Goal: Information Seeking & Learning: Learn about a topic

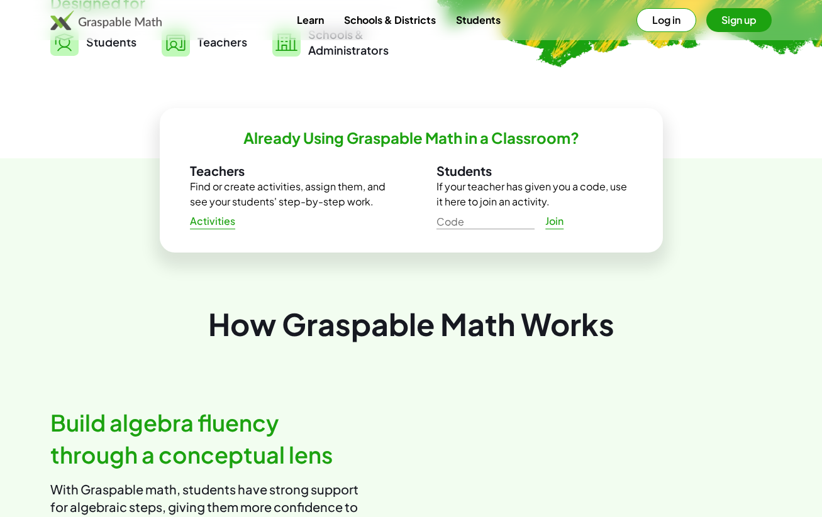
scroll to position [369, 0]
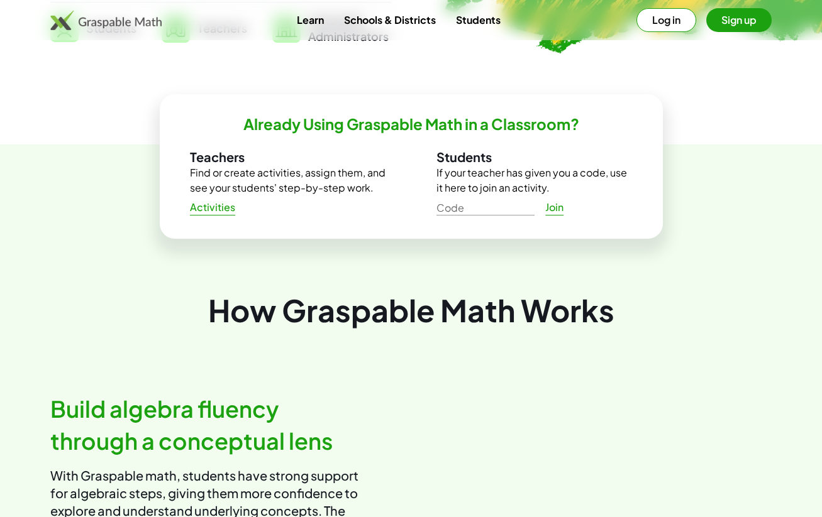
click at [207, 207] on span "Activities" at bounding box center [213, 207] width 46 height 13
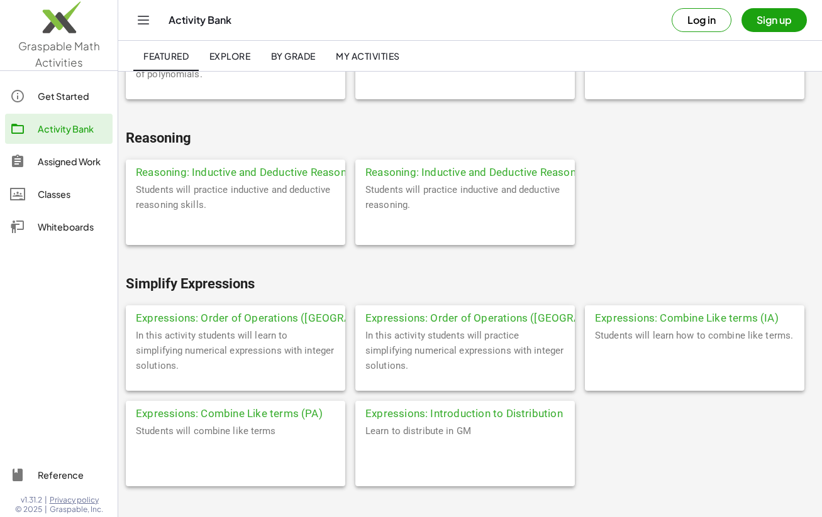
scroll to position [3114, 0]
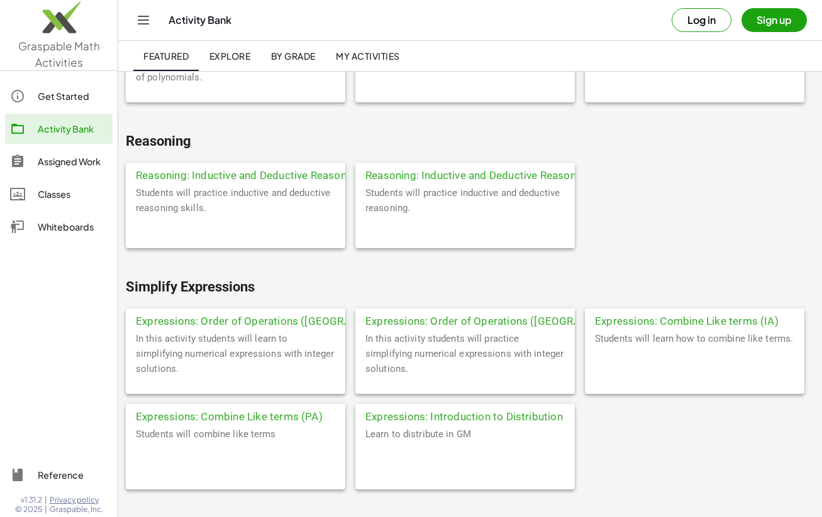
click at [301, 318] on div "Expressions: Order of Operations (IA)" at bounding box center [235, 320] width 219 height 23
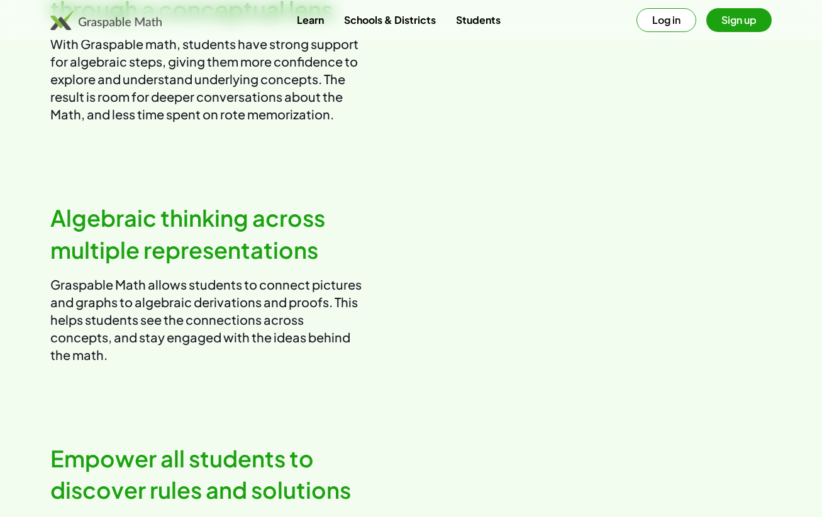
scroll to position [174, 0]
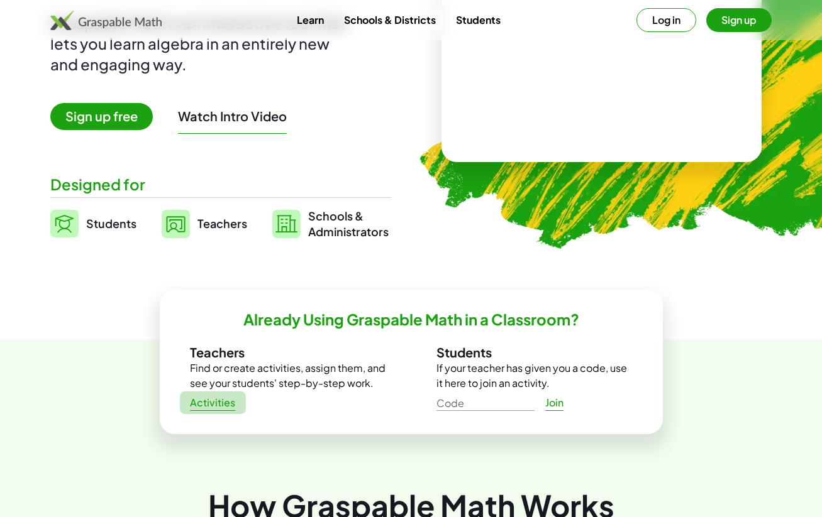
click at [191, 406] on span "Activities" at bounding box center [213, 403] width 46 height 13
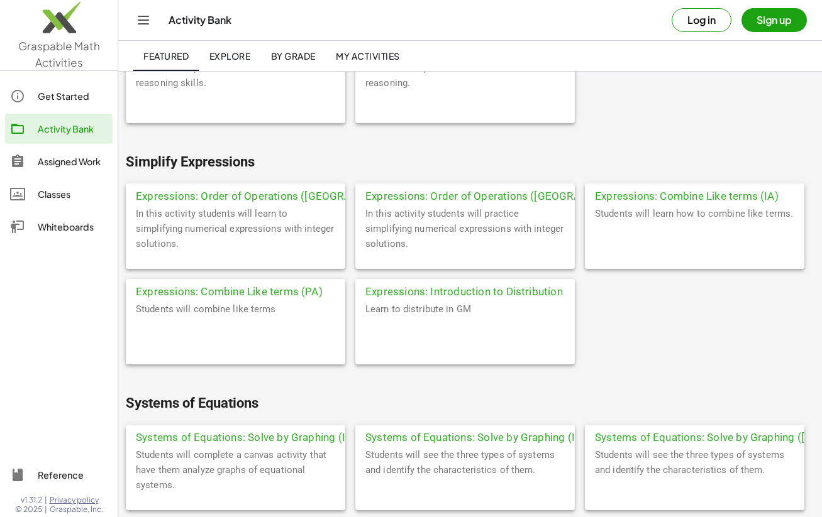
scroll to position [3251, 0]
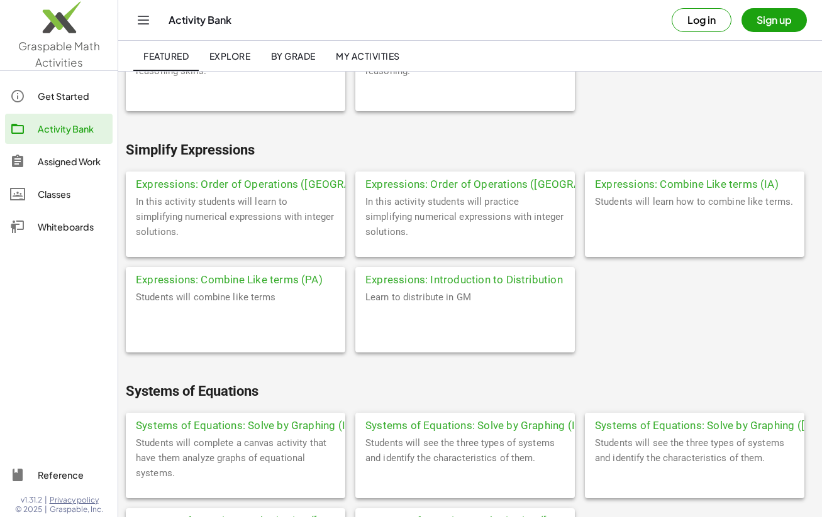
click at [701, 184] on div "Expressions: Combine Like terms (IA)" at bounding box center [694, 183] width 219 height 23
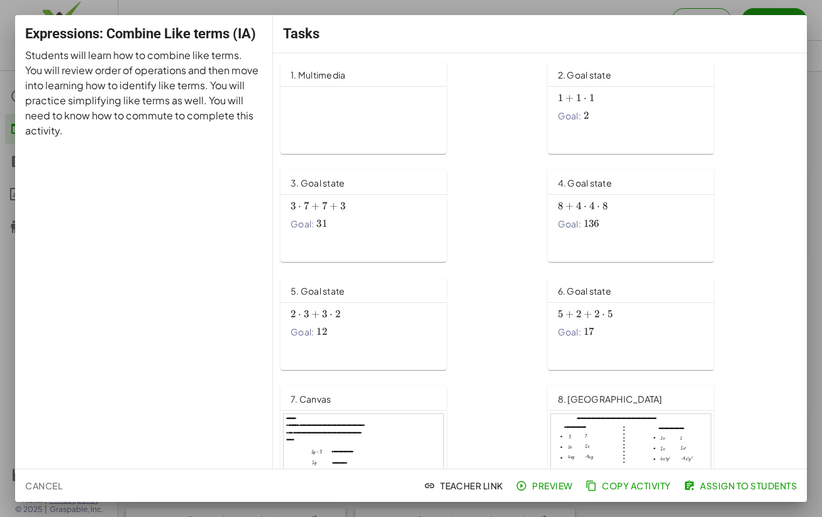
click at [553, 485] on span "Preview" at bounding box center [545, 485] width 55 height 11
click at [324, 8] on div at bounding box center [411, 258] width 822 height 517
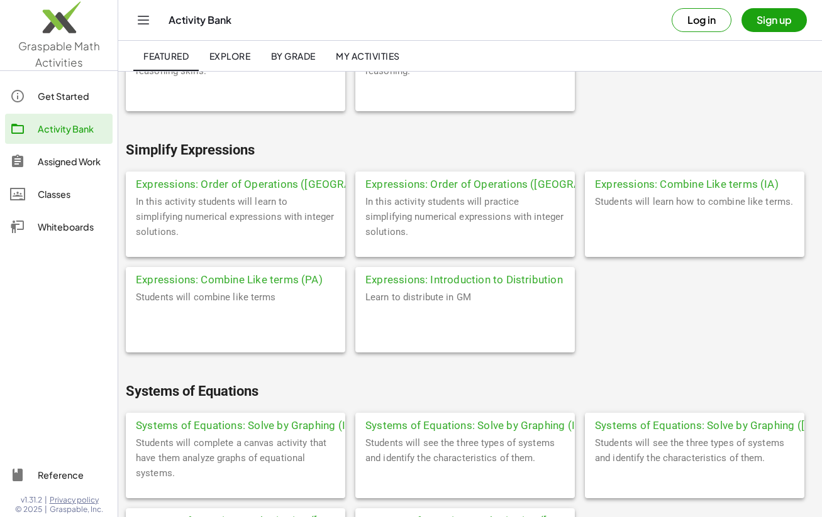
click at [218, 281] on div "Expressions: Combine Like terms (PA)" at bounding box center [235, 278] width 219 height 23
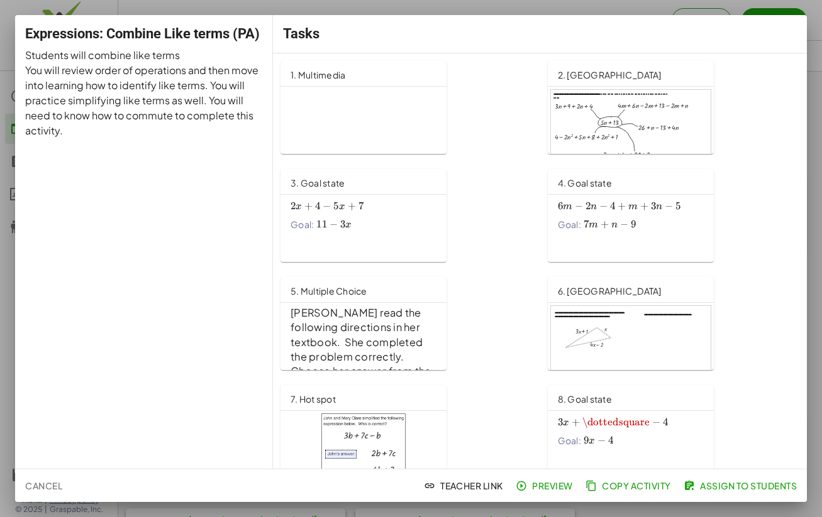
click at [588, 124] on div at bounding box center [631, 135] width 160 height 91
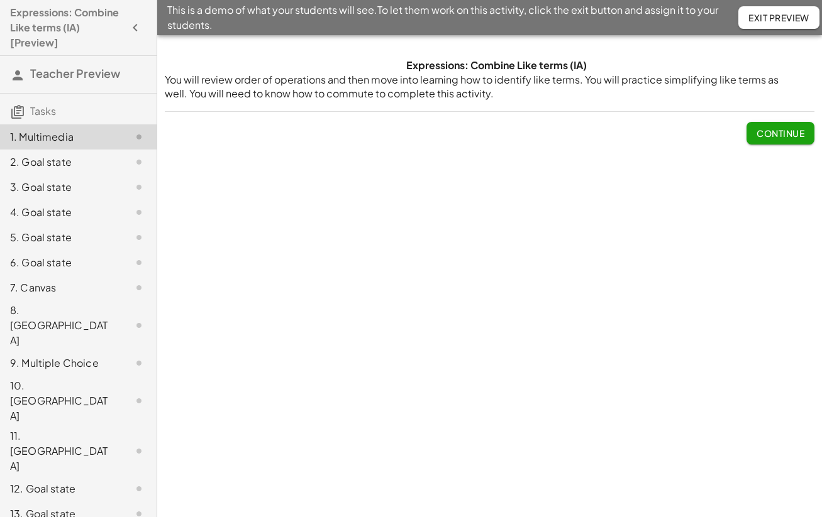
click at [761, 128] on span "Continue" at bounding box center [780, 133] width 48 height 11
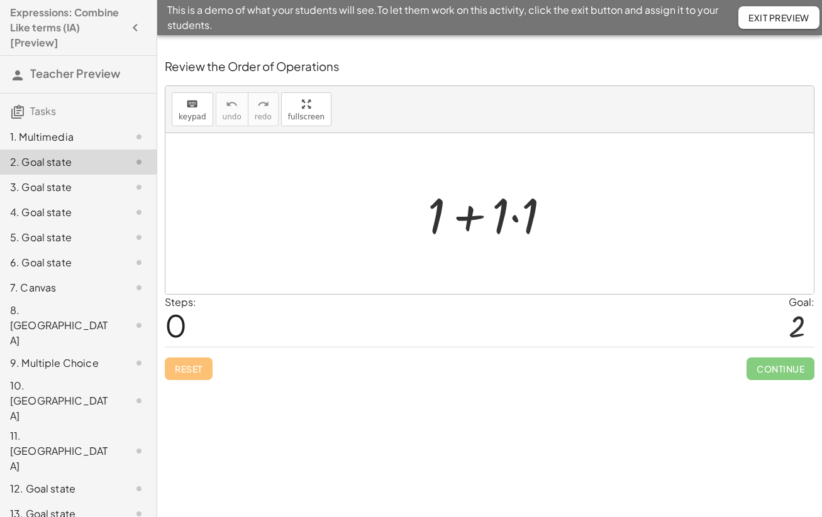
click at [515, 218] on div at bounding box center [494, 214] width 146 height 65
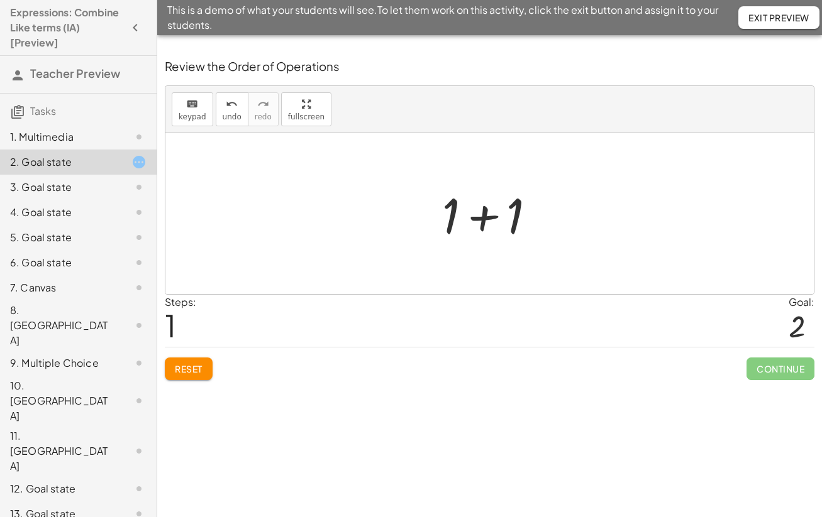
click at [485, 216] on div at bounding box center [494, 214] width 116 height 65
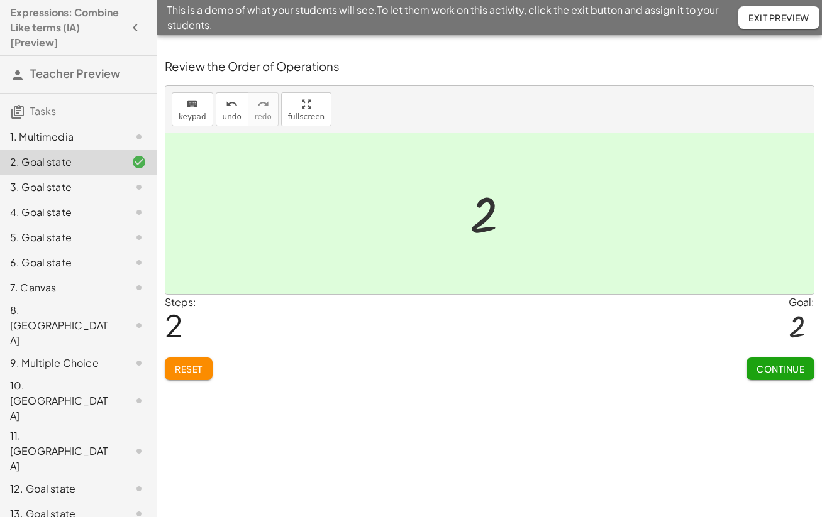
click at [783, 373] on span "Continue" at bounding box center [780, 368] width 48 height 11
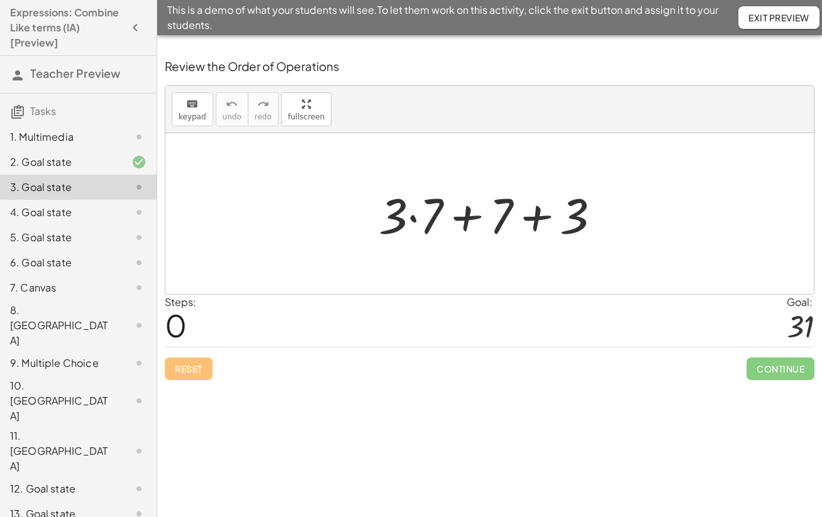
click at [411, 216] on div at bounding box center [494, 214] width 244 height 65
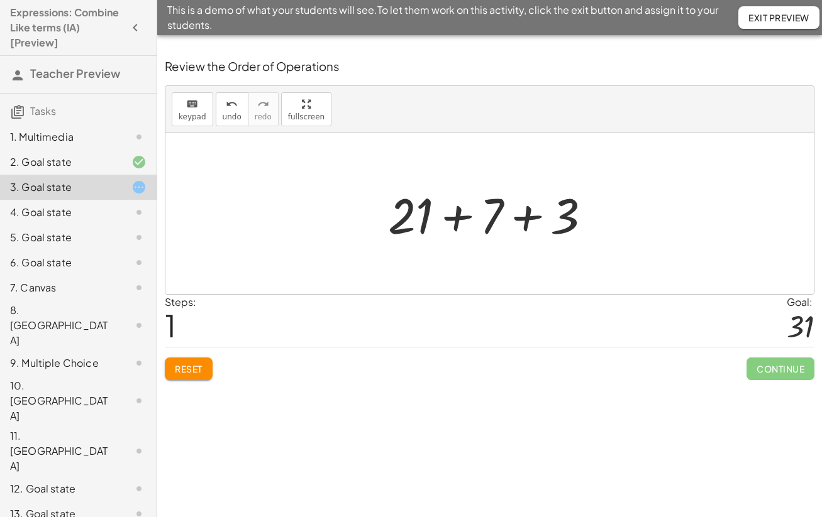
click at [456, 221] on div at bounding box center [494, 214] width 225 height 65
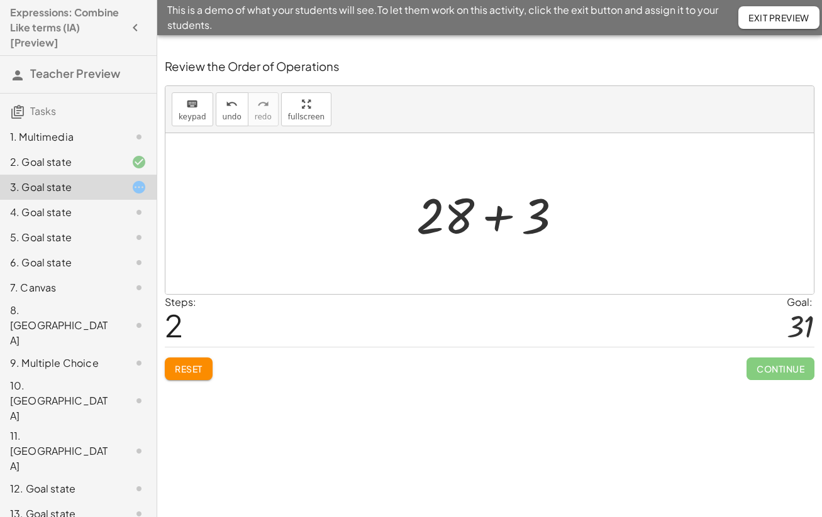
click at [495, 220] on div at bounding box center [494, 214] width 168 height 65
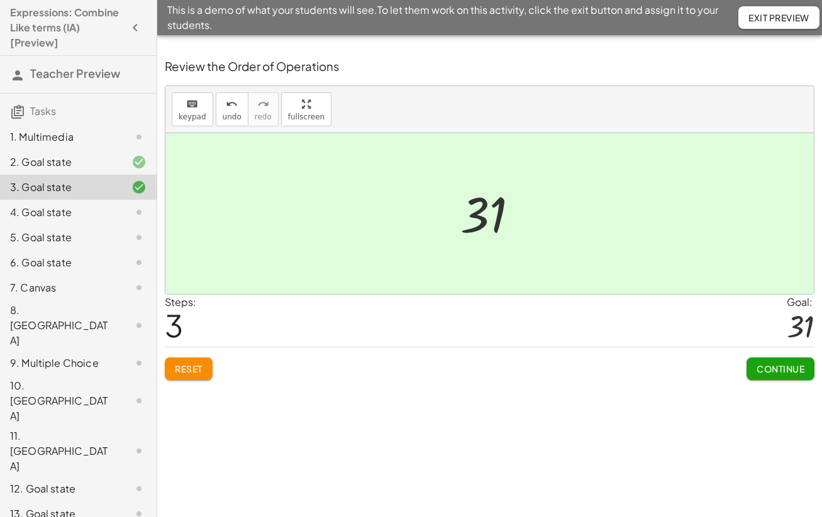
click at [764, 369] on span "Continue" at bounding box center [780, 368] width 48 height 11
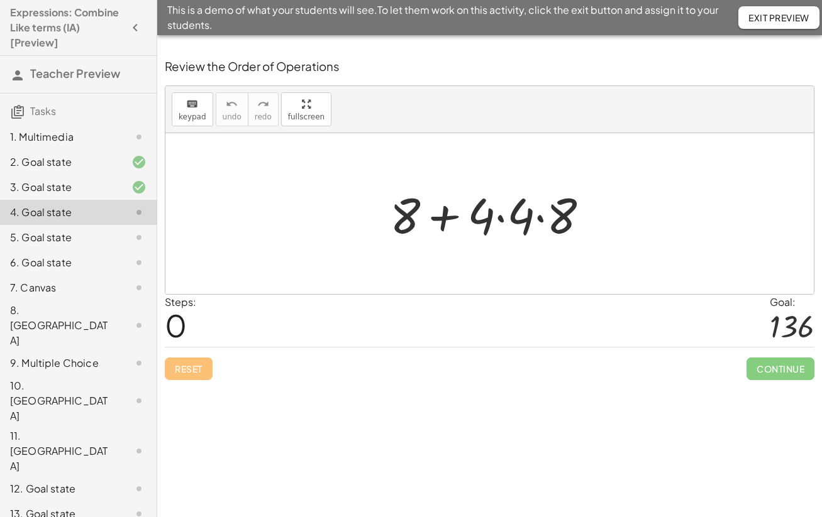
click at [501, 221] on div at bounding box center [493, 214] width 221 height 65
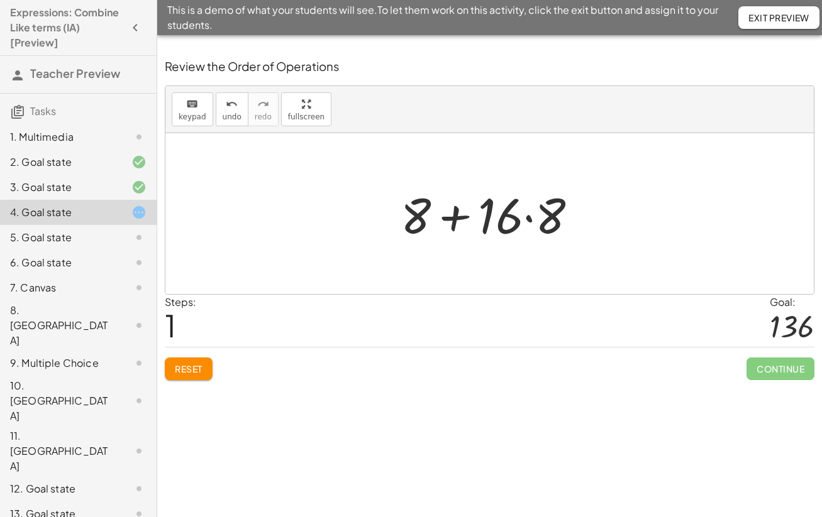
click at [527, 219] on div at bounding box center [493, 214] width 199 height 65
click at [462, 221] on div at bounding box center [493, 214] width 187 height 65
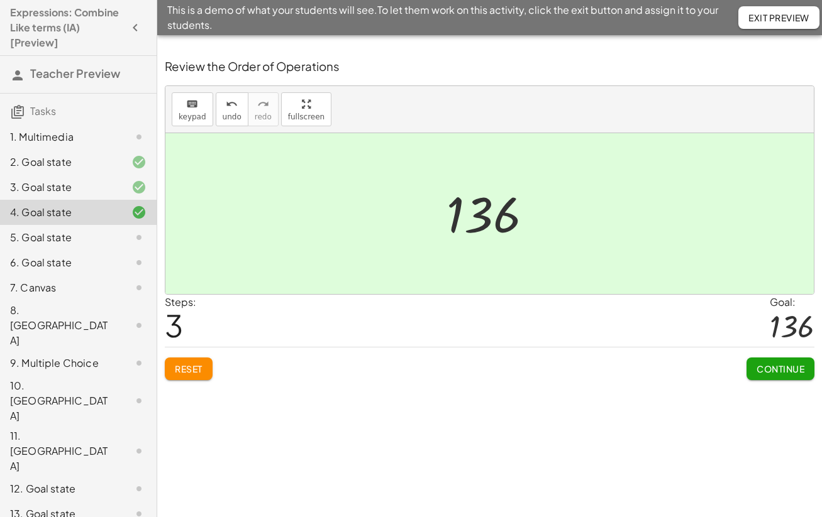
click at [793, 372] on span "Continue" at bounding box center [780, 368] width 48 height 11
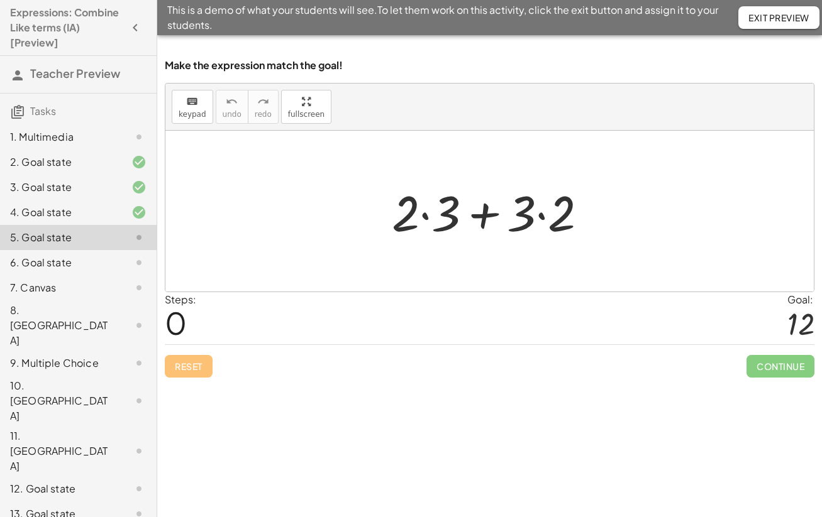
click at [426, 216] on div at bounding box center [494, 211] width 218 height 65
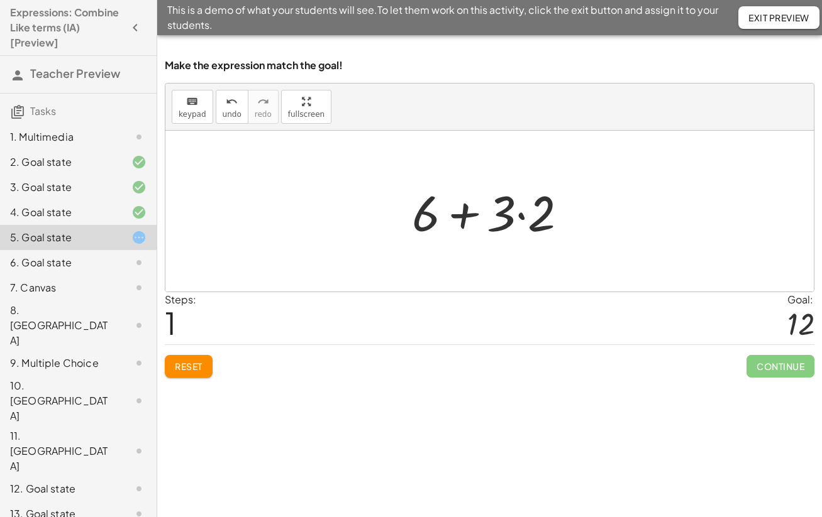
click at [523, 215] on div at bounding box center [494, 211] width 178 height 65
click at [487, 214] on div at bounding box center [495, 211] width 138 height 65
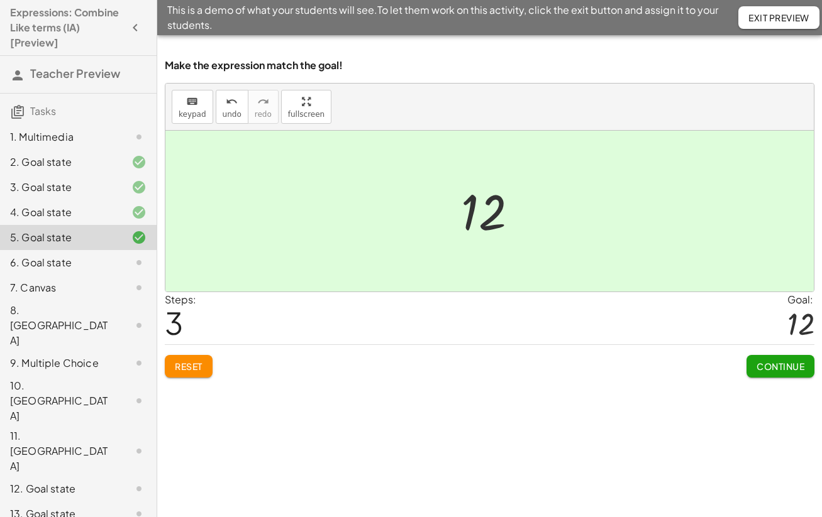
click at [782, 368] on span "Continue" at bounding box center [780, 366] width 48 height 11
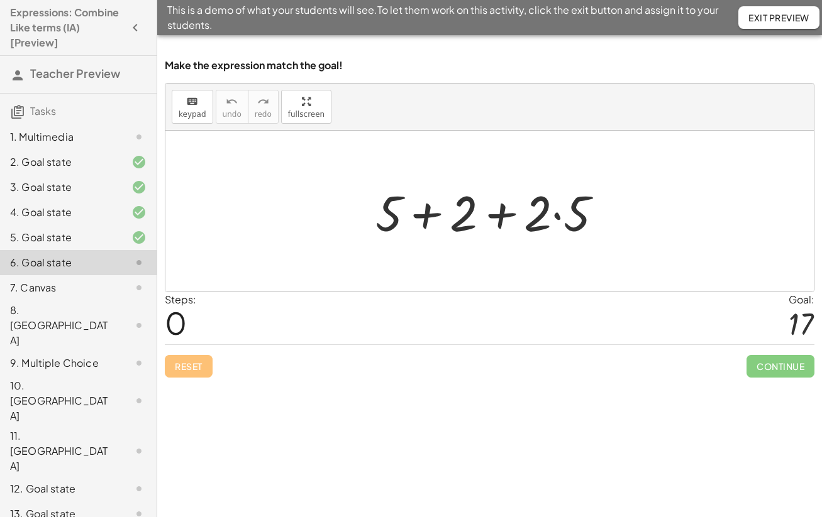
click at [556, 216] on div at bounding box center [494, 211] width 250 height 65
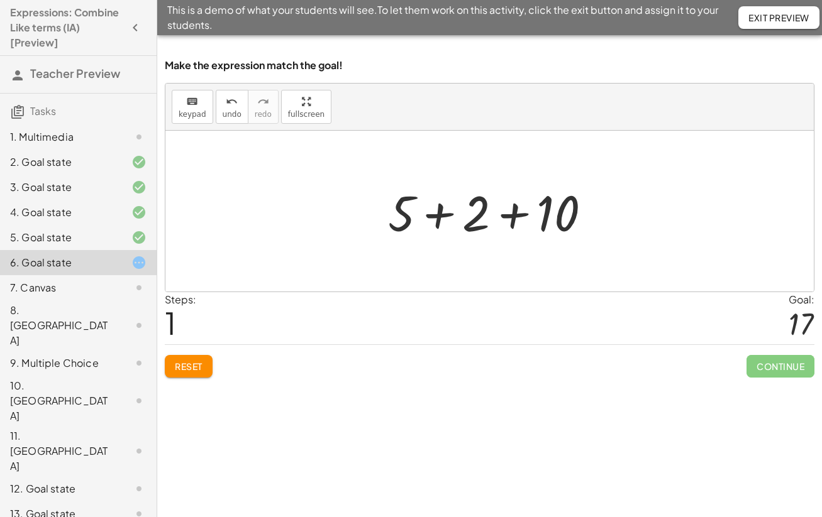
click at [511, 217] on div at bounding box center [495, 211] width 226 height 65
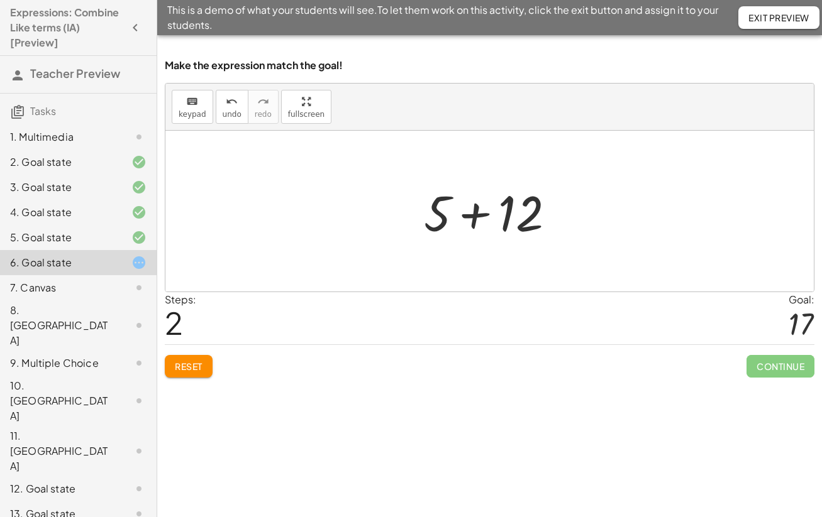
click at [477, 214] on div at bounding box center [493, 211] width 153 height 65
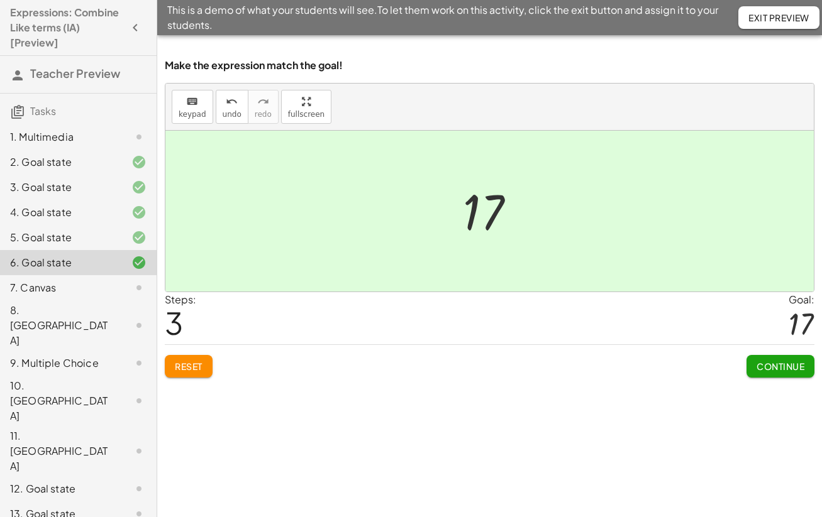
click at [785, 366] on span "Continue" at bounding box center [780, 366] width 48 height 11
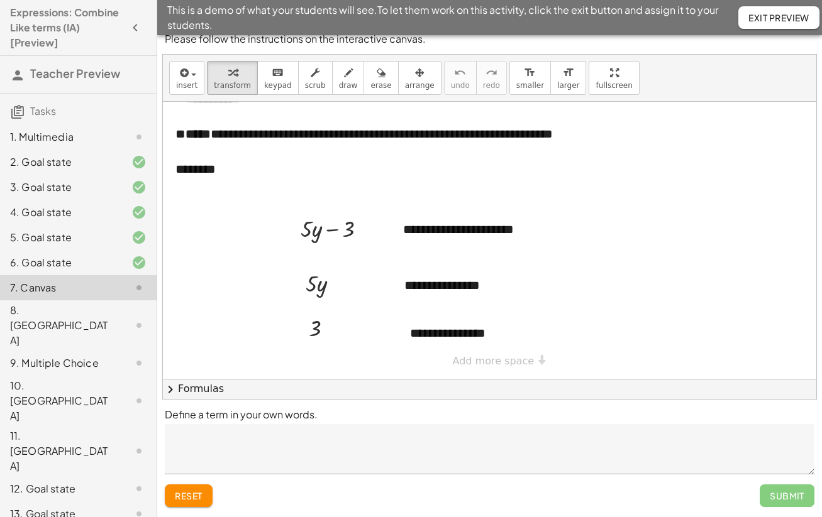
scroll to position [11, 0]
click at [783, 493] on div "Submit" at bounding box center [786, 496] width 55 height 23
click at [758, 15] on span "Exit Preview" at bounding box center [778, 17] width 61 height 11
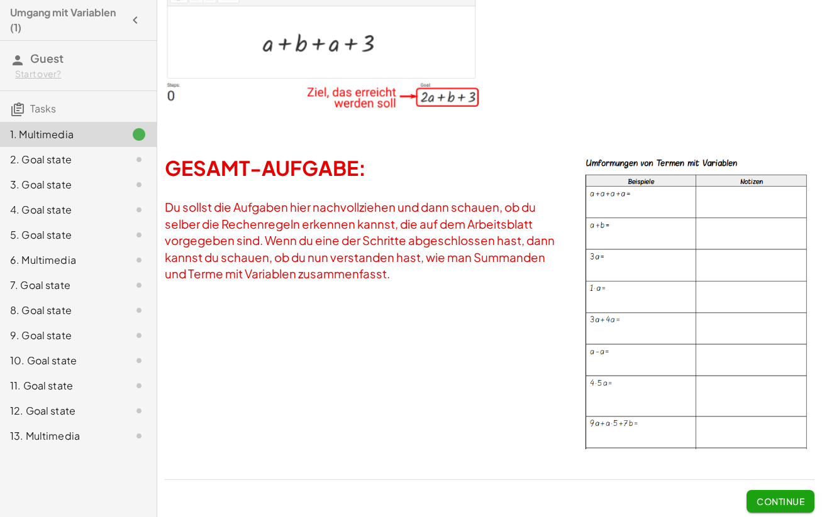
scroll to position [119, 0]
click at [785, 497] on span "Continue" at bounding box center [780, 502] width 48 height 11
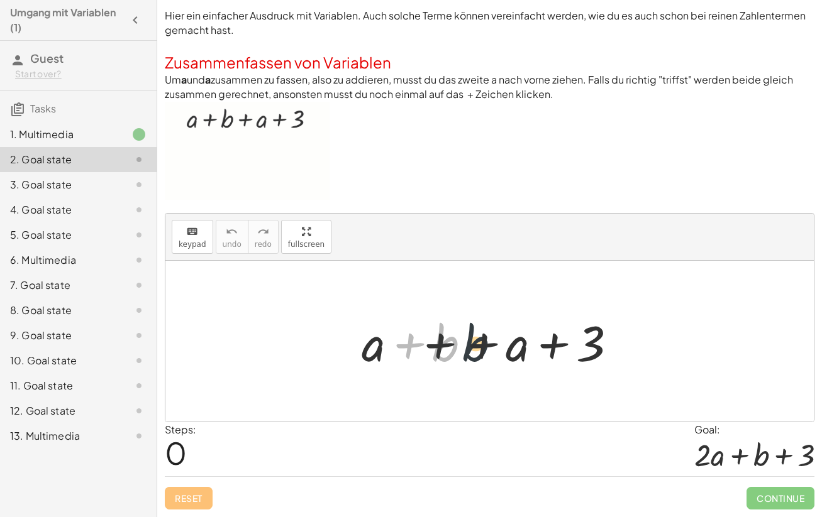
drag, startPoint x: 451, startPoint y: 348, endPoint x: 522, endPoint y: 347, distance: 71.0
click at [522, 347] on div at bounding box center [494, 341] width 278 height 65
click at [437, 346] on div at bounding box center [494, 341] width 278 height 65
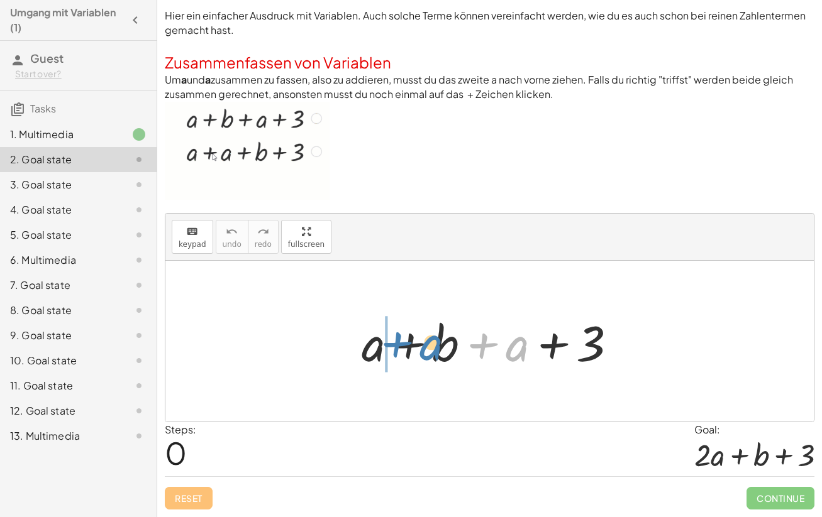
drag, startPoint x: 514, startPoint y: 348, endPoint x: 420, endPoint y: 351, distance: 94.3
click at [420, 351] on div at bounding box center [494, 341] width 278 height 65
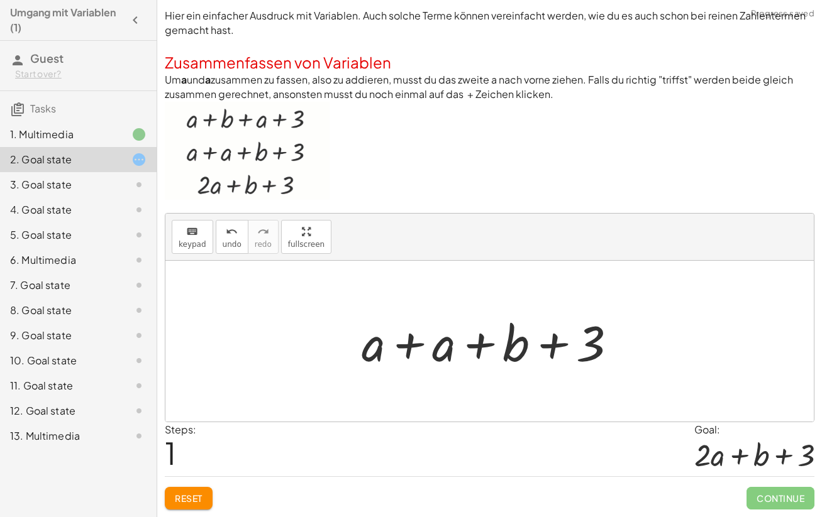
click at [409, 348] on div at bounding box center [494, 341] width 278 height 65
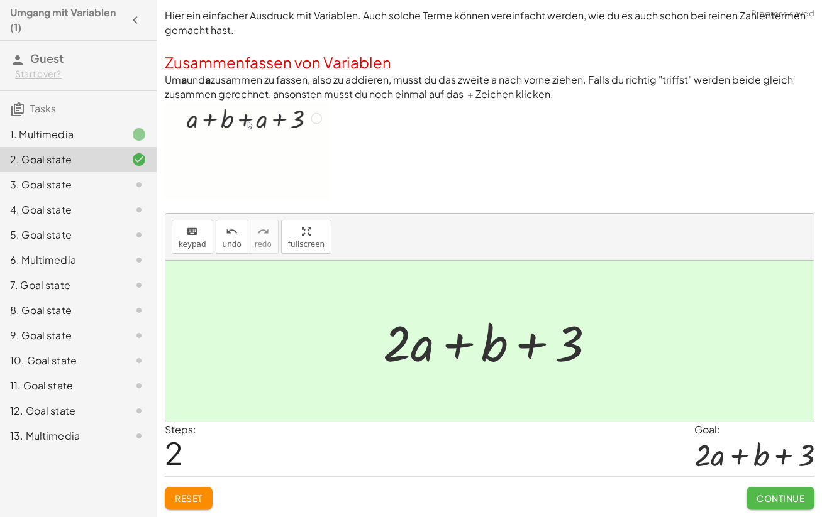
click at [769, 499] on span "Continue" at bounding box center [780, 498] width 48 height 11
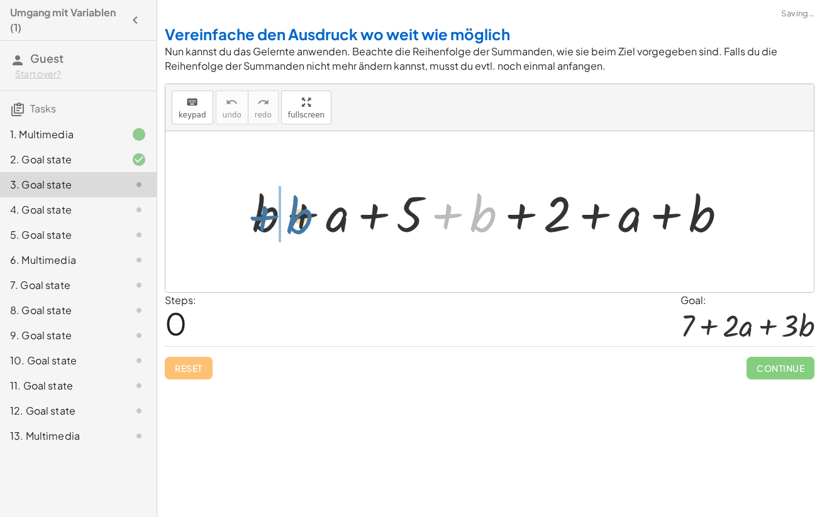
drag, startPoint x: 480, startPoint y: 214, endPoint x: 300, endPoint y: 212, distance: 179.8
click at [300, 212] on div at bounding box center [494, 212] width 497 height 65
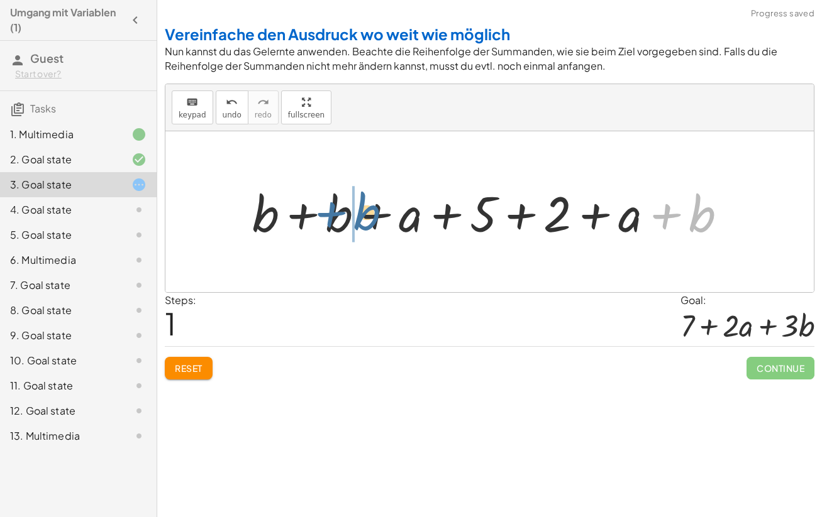
drag, startPoint x: 700, startPoint y: 220, endPoint x: 363, endPoint y: 218, distance: 336.3
click at [363, 218] on div at bounding box center [494, 212] width 497 height 65
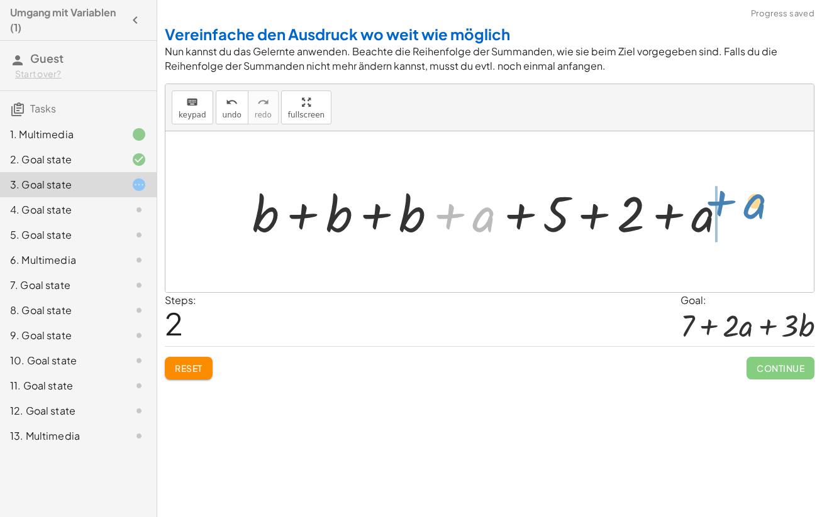
drag, startPoint x: 477, startPoint y: 218, endPoint x: 749, endPoint y: 205, distance: 272.5
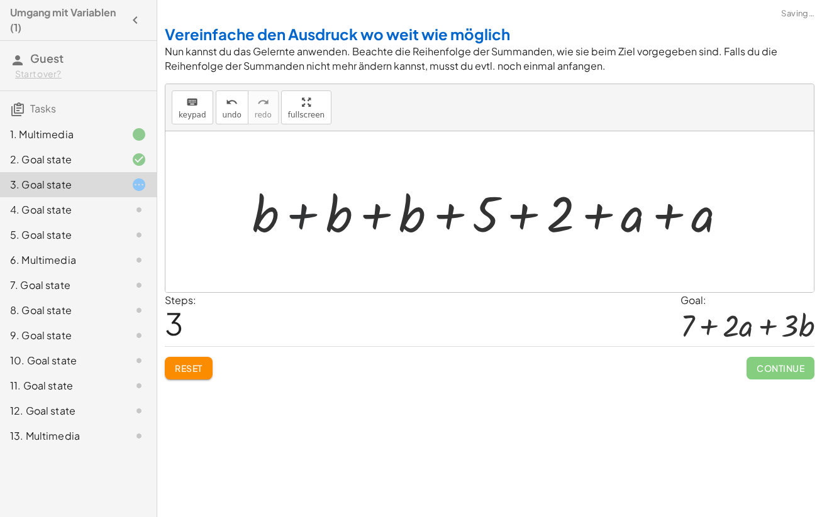
click at [303, 213] on div at bounding box center [494, 212] width 497 height 65
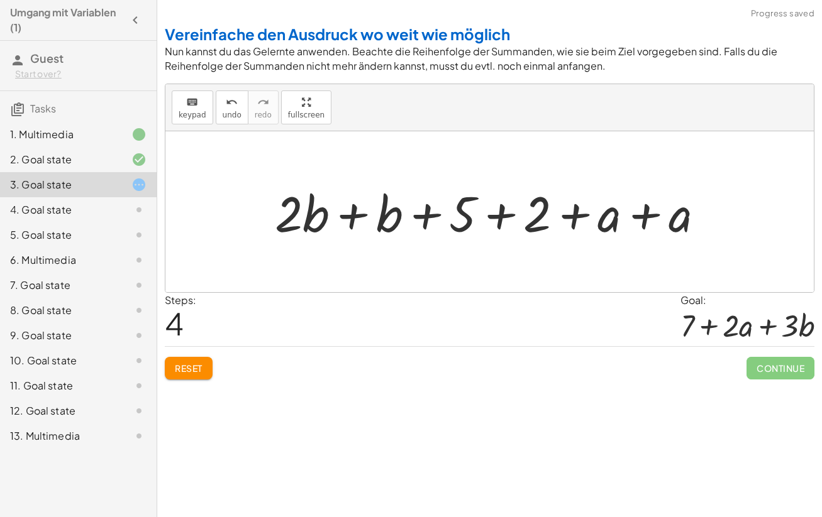
click at [347, 216] on div at bounding box center [493, 212] width 451 height 65
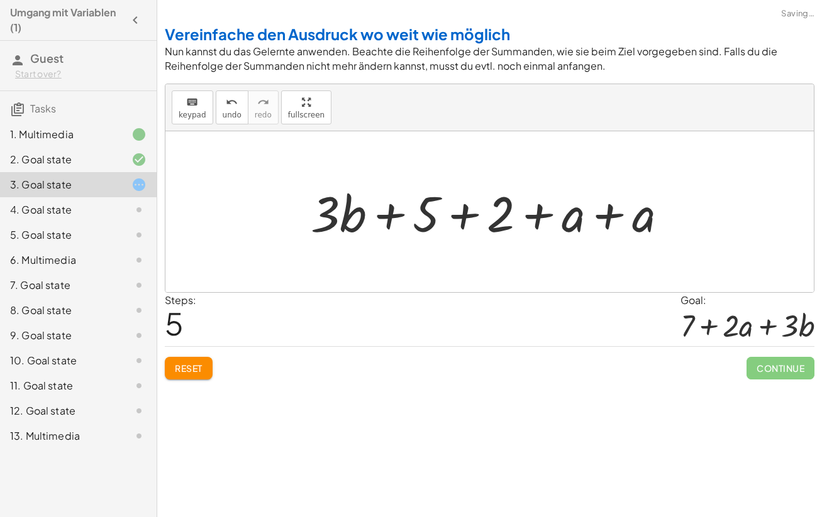
click at [462, 216] on div at bounding box center [493, 212] width 379 height 65
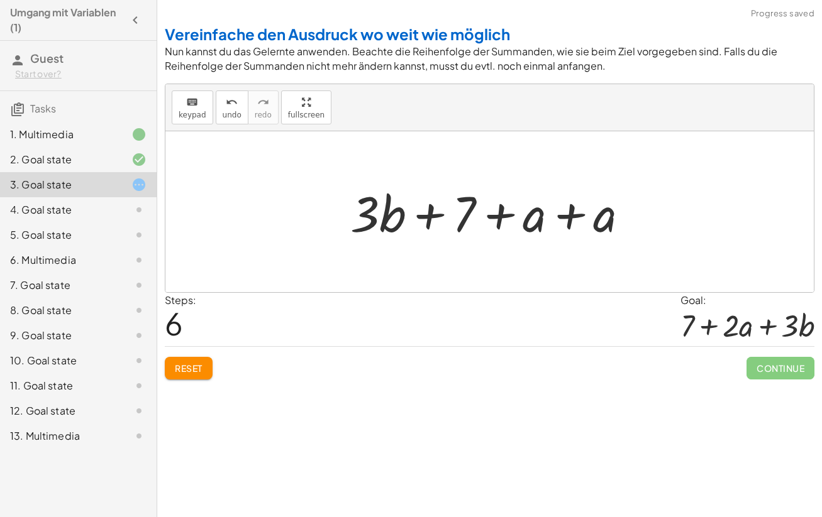
click at [575, 219] on div at bounding box center [494, 212] width 301 height 65
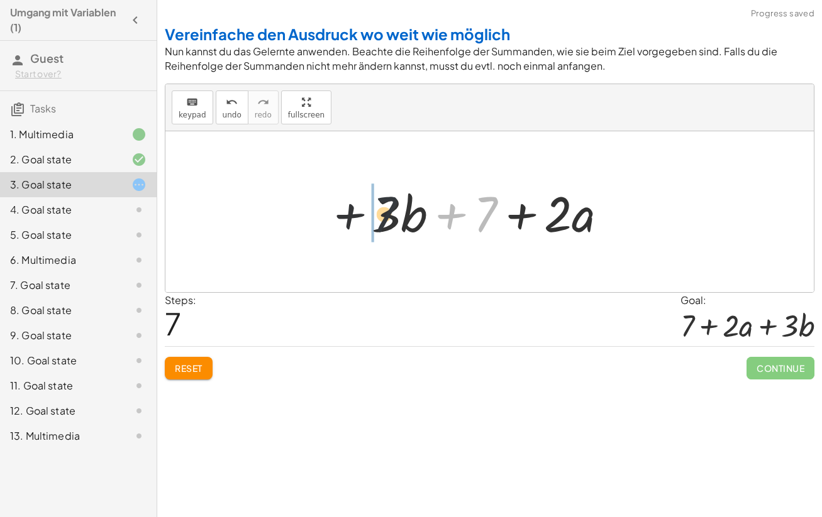
drag, startPoint x: 490, startPoint y: 215, endPoint x: 353, endPoint y: 214, distance: 137.0
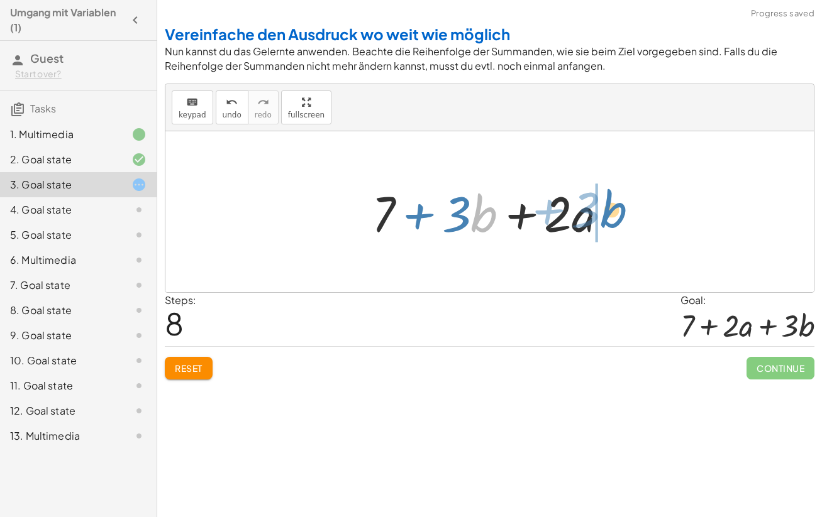
drag, startPoint x: 475, startPoint y: 211, endPoint x: 618, endPoint y: 211, distance: 143.3
click at [618, 211] on div at bounding box center [494, 212] width 258 height 65
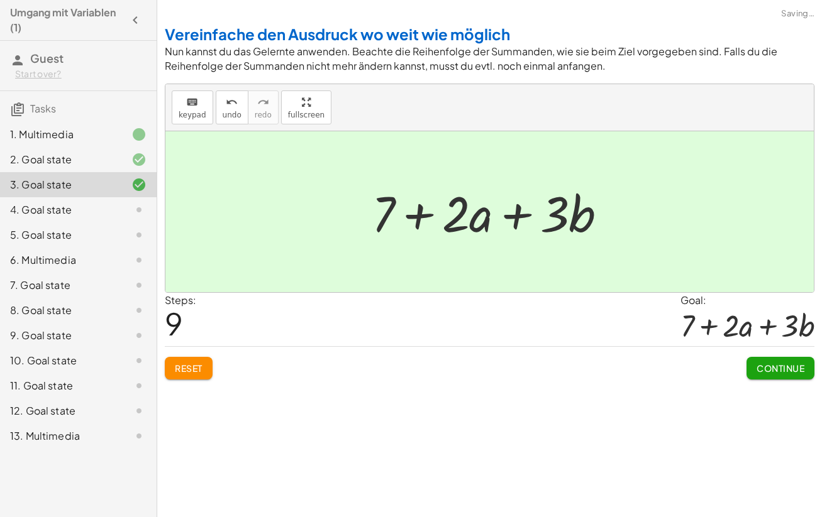
click at [777, 377] on button "Continue" at bounding box center [780, 368] width 68 height 23
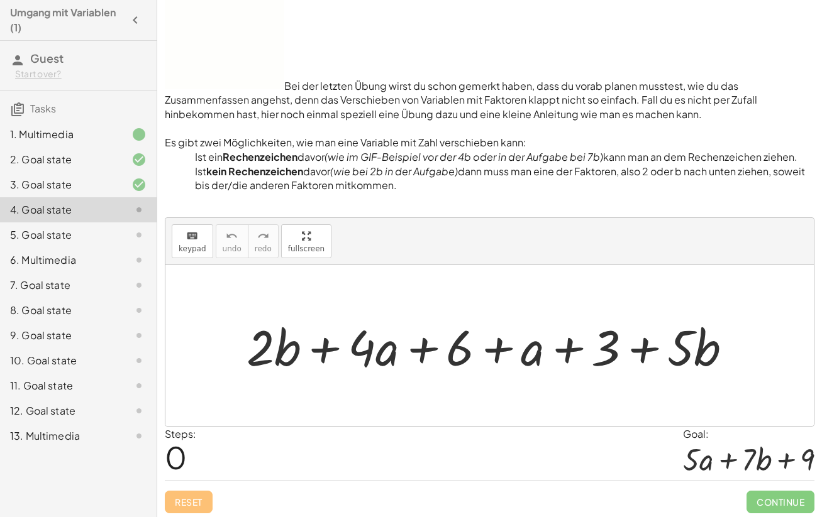
scroll to position [155, 0]
drag, startPoint x: 533, startPoint y: 353, endPoint x: 414, endPoint y: 346, distance: 119.6
click at [414, 346] on div at bounding box center [494, 346] width 508 height 65
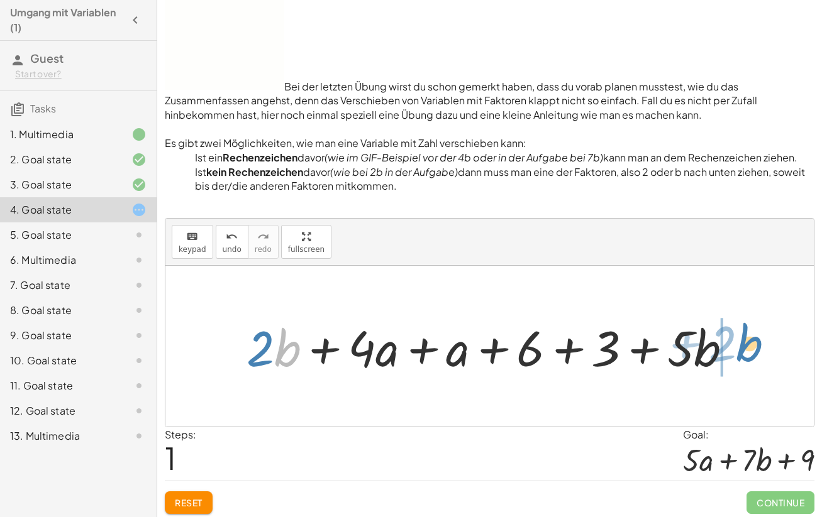
drag, startPoint x: 293, startPoint y: 353, endPoint x: 760, endPoint y: 349, distance: 467.1
click at [761, 349] on div "+ · 2 · b + · 4 · a + 6 + a + 3 + · 5 · b · b + · 2 + · 2 · b + · 4 · a + 6 + a…" at bounding box center [489, 346] width 648 height 161
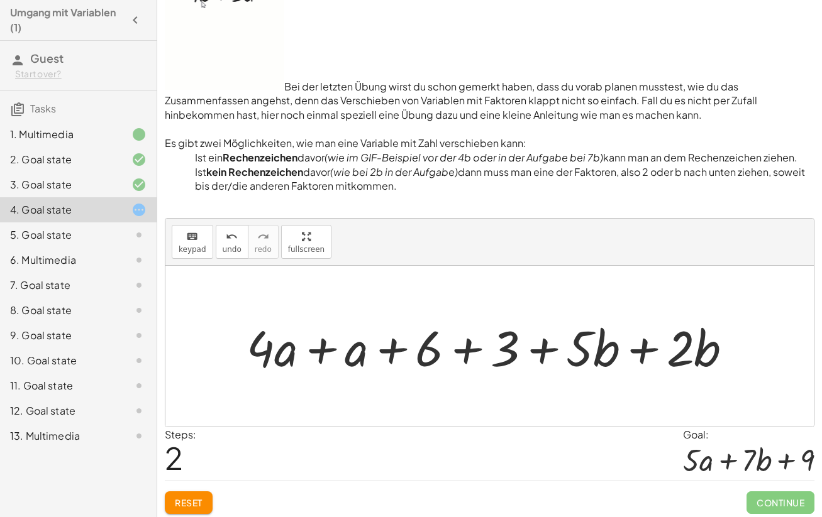
click at [319, 351] on div at bounding box center [494, 346] width 508 height 65
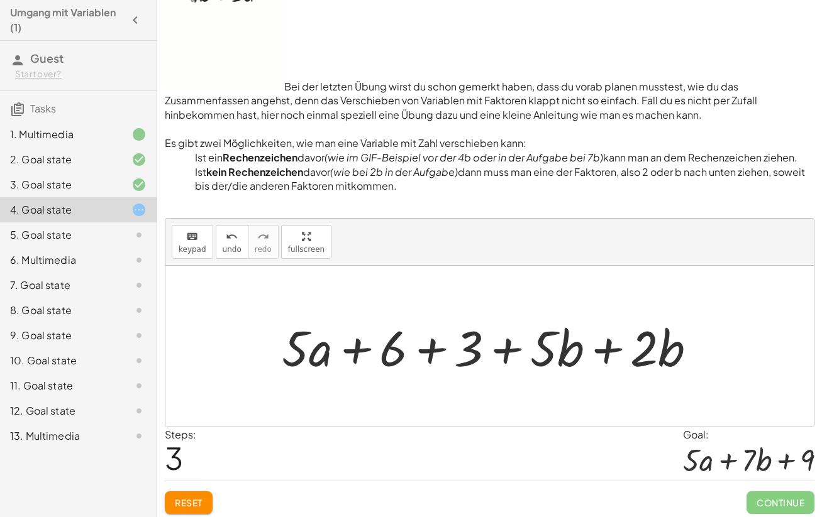
click at [430, 343] on div at bounding box center [493, 346] width 437 height 65
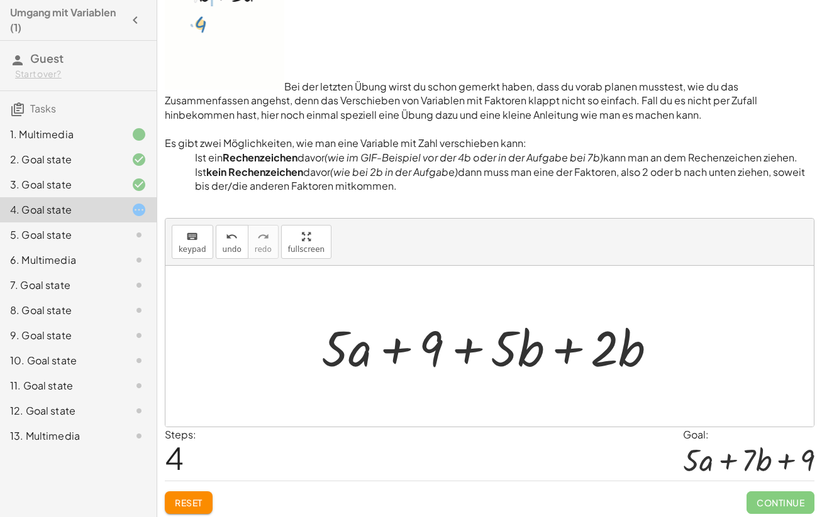
click at [570, 344] on div at bounding box center [494, 346] width 358 height 65
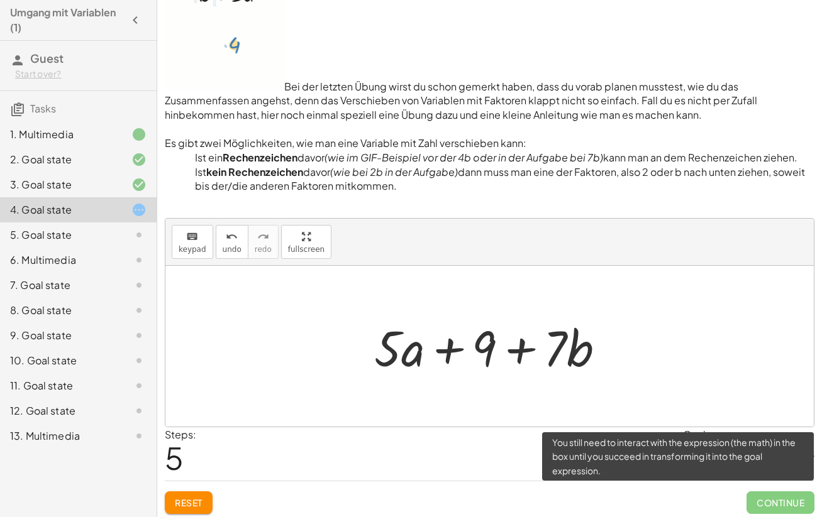
click at [763, 500] on span "Continue" at bounding box center [780, 503] width 68 height 23
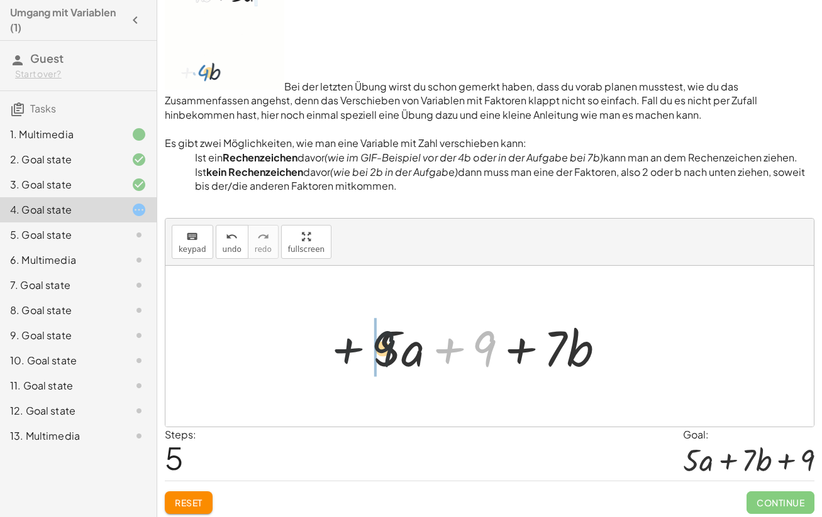
drag, startPoint x: 487, startPoint y: 337, endPoint x: 360, endPoint y: 337, distance: 126.4
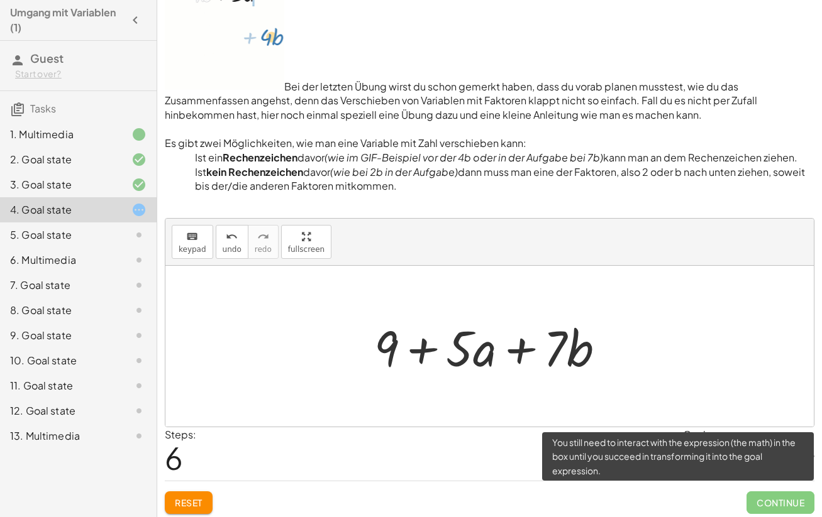
click at [756, 498] on span "Continue" at bounding box center [780, 503] width 68 height 23
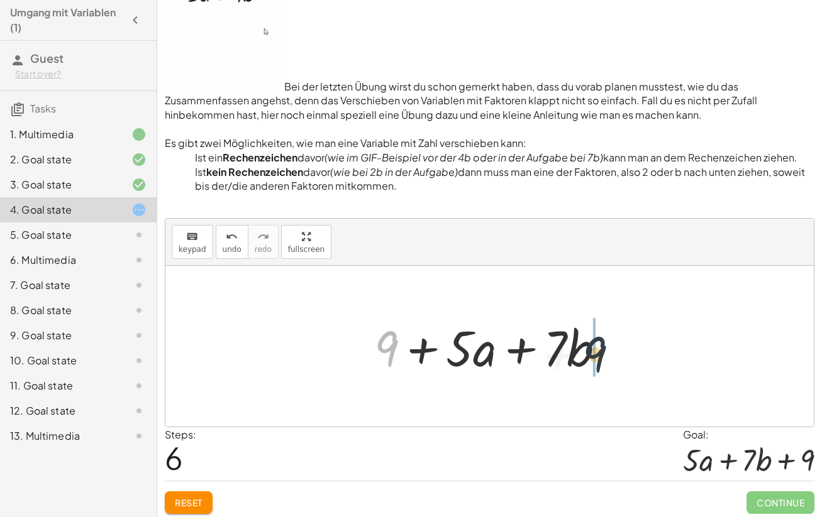
drag, startPoint x: 388, startPoint y: 337, endPoint x: 636, endPoint y: 339, distance: 247.7
click at [636, 339] on div "+ · 2 · b + · 4 · a + 6 + a + 3 + · 5 · b + · 2 · b + · 4 · a + a + 6 + 3 + · 5…" at bounding box center [489, 346] width 648 height 161
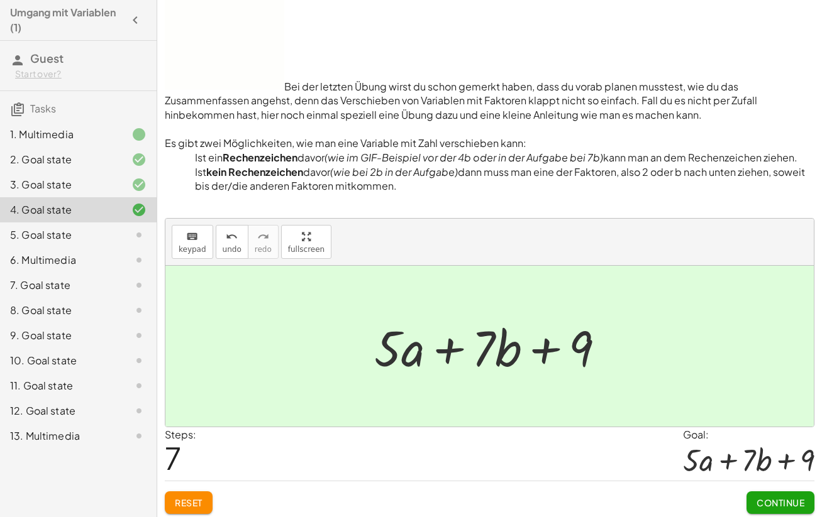
click at [768, 497] on span "Continue" at bounding box center [780, 502] width 48 height 11
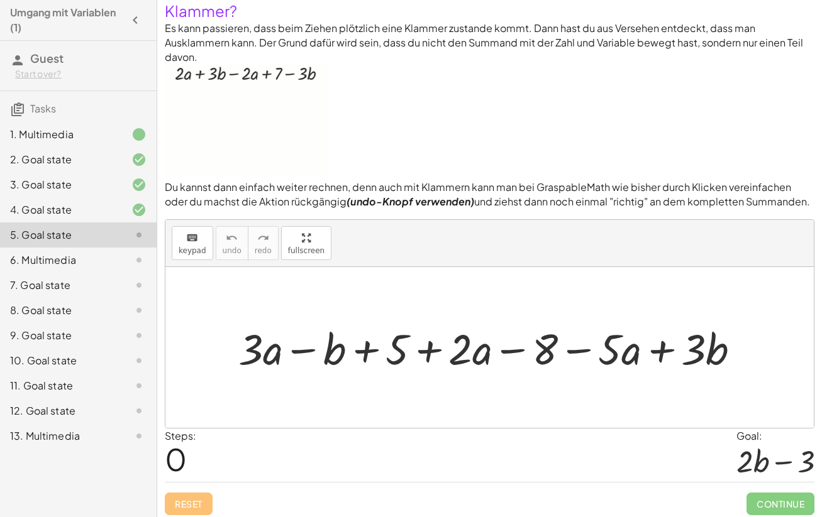
scroll to position [287, 0]
drag, startPoint x: 470, startPoint y: 354, endPoint x: 317, endPoint y: 353, distance: 152.8
click at [317, 353] on div at bounding box center [494, 348] width 524 height 56
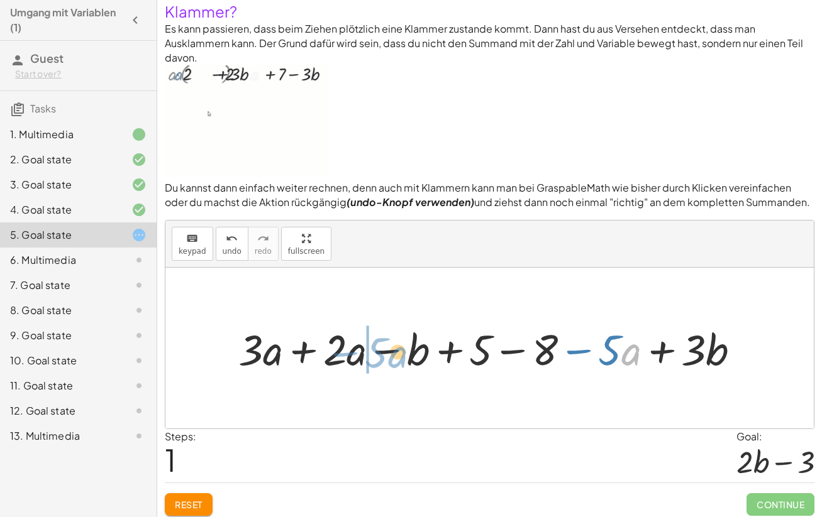
drag, startPoint x: 629, startPoint y: 350, endPoint x: 393, endPoint y: 353, distance: 235.8
click at [393, 353] on div at bounding box center [494, 348] width 524 height 56
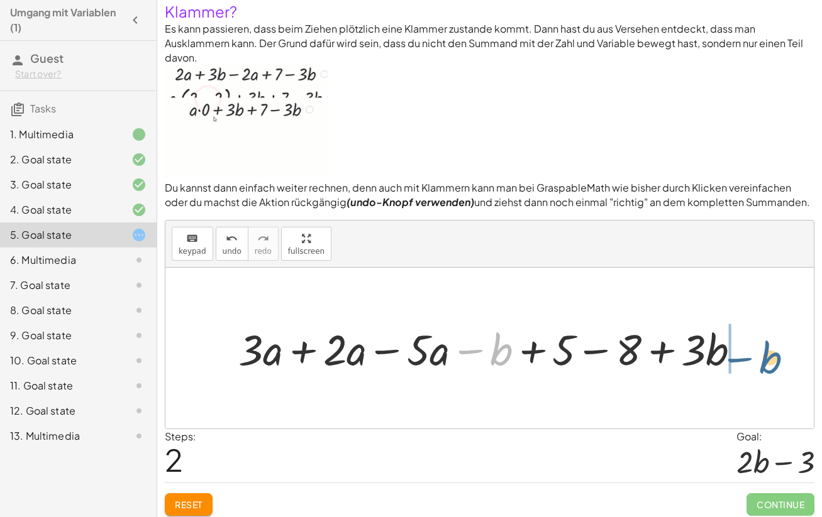
drag, startPoint x: 496, startPoint y: 353, endPoint x: 768, endPoint y: 361, distance: 271.7
click at [768, 361] on div "+ · 3 · a − b + 5 + · 2 · a − 8 − · 5 · a + · 3 · b + · 3 · a + · 2 · a − b + 5…" at bounding box center [489, 348] width 648 height 161
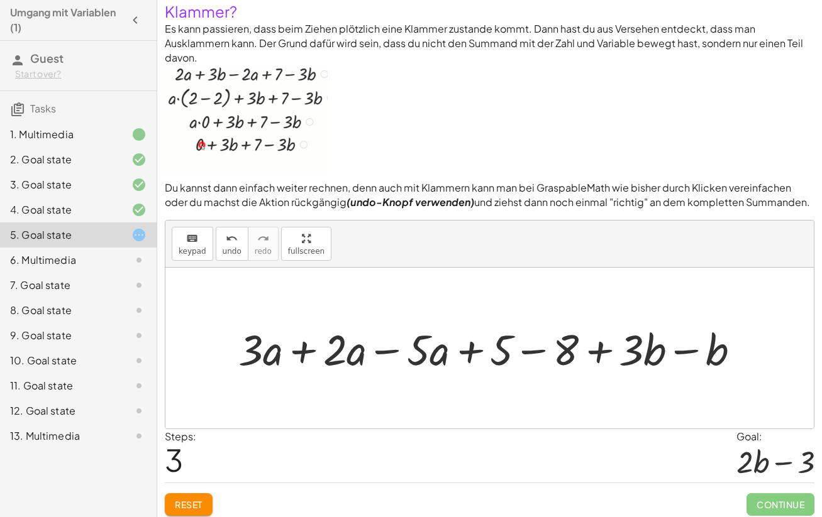
click at [300, 345] on div at bounding box center [494, 348] width 524 height 56
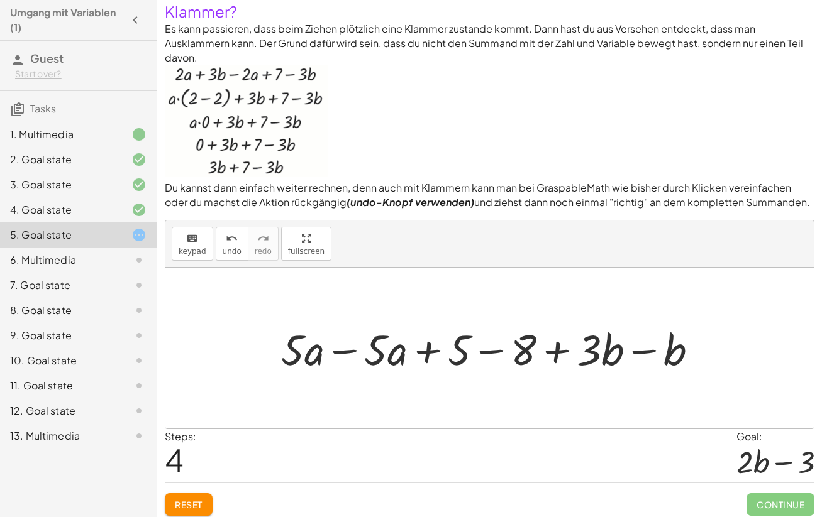
click at [345, 346] on div at bounding box center [494, 348] width 439 height 56
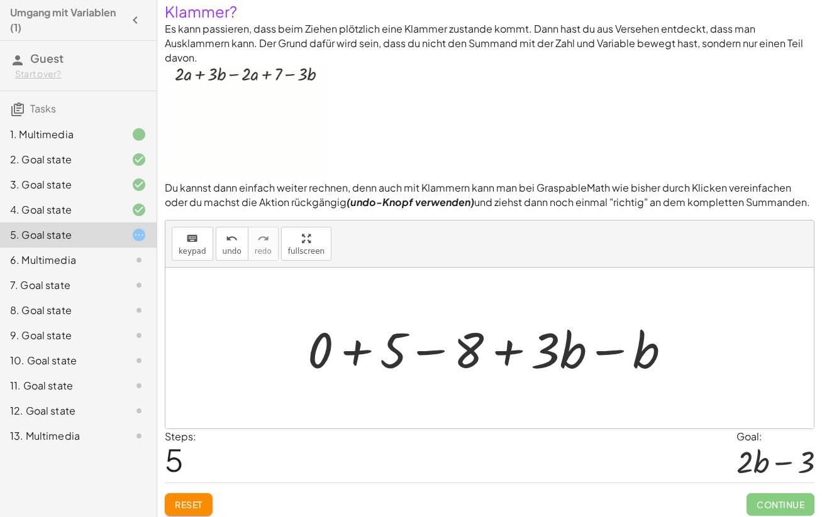
click at [604, 346] on div at bounding box center [494, 348] width 386 height 65
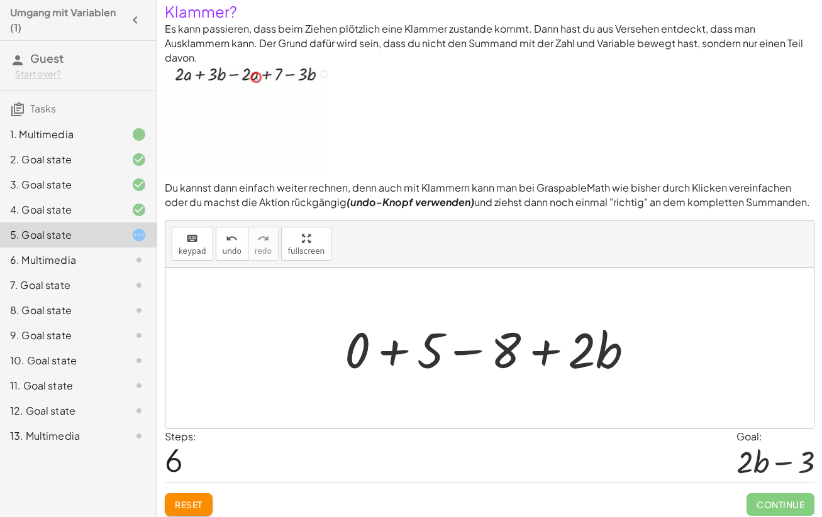
click at [392, 346] on div at bounding box center [494, 348] width 312 height 65
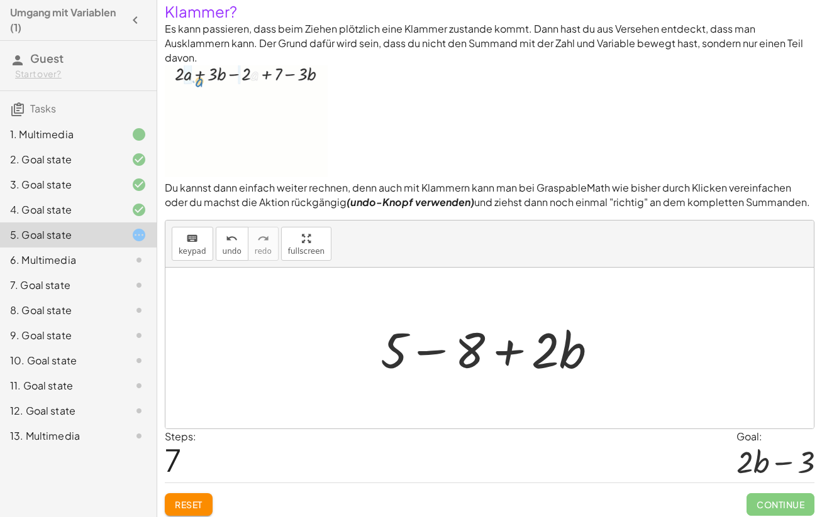
click at [434, 346] on div at bounding box center [494, 348] width 240 height 65
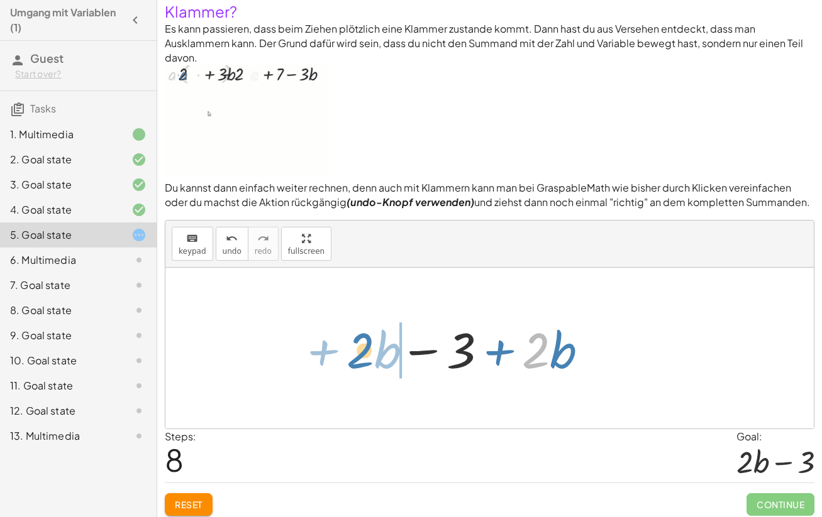
drag, startPoint x: 542, startPoint y: 352, endPoint x: 330, endPoint y: 352, distance: 211.9
click at [330, 352] on div "+ · 3 · a − b + 5 + · 2 · a − 8 − · 5 · a + · 3 · b + · 3 · a + · 2 · a − b + 5…" at bounding box center [489, 348] width 648 height 161
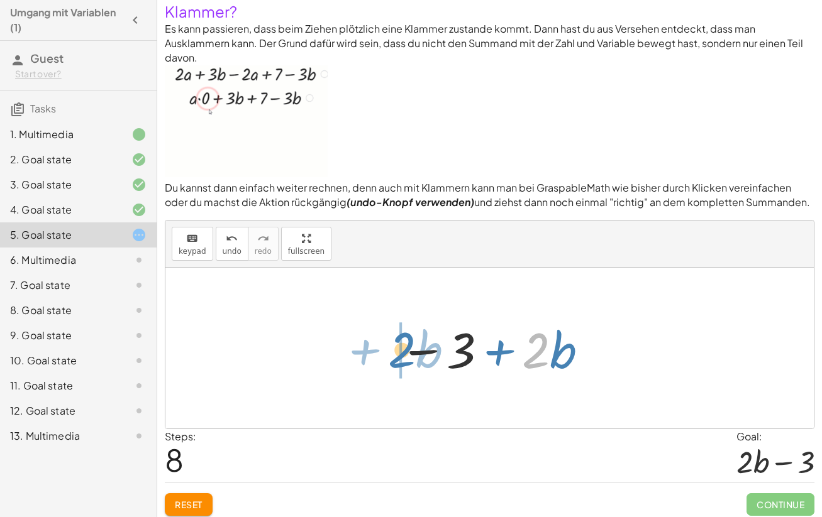
drag, startPoint x: 547, startPoint y: 346, endPoint x: 402, endPoint y: 345, distance: 144.6
click at [402, 345] on div at bounding box center [494, 348] width 203 height 65
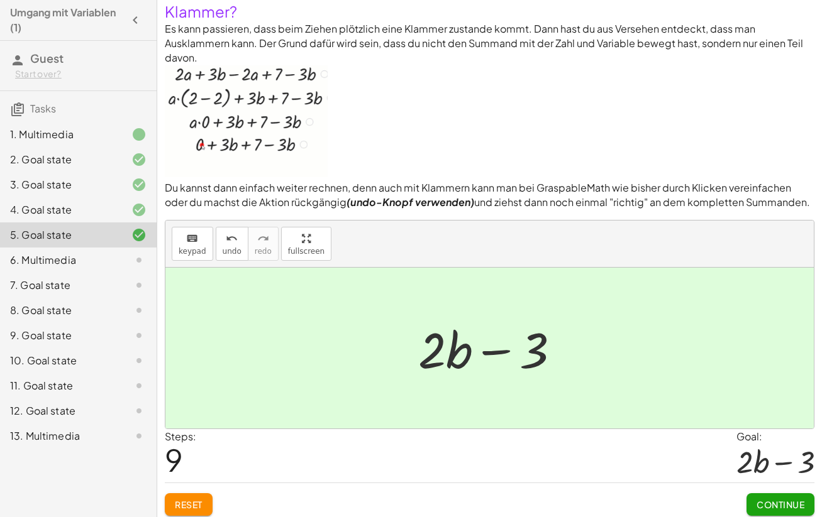
click at [786, 499] on span "Continue" at bounding box center [780, 504] width 48 height 11
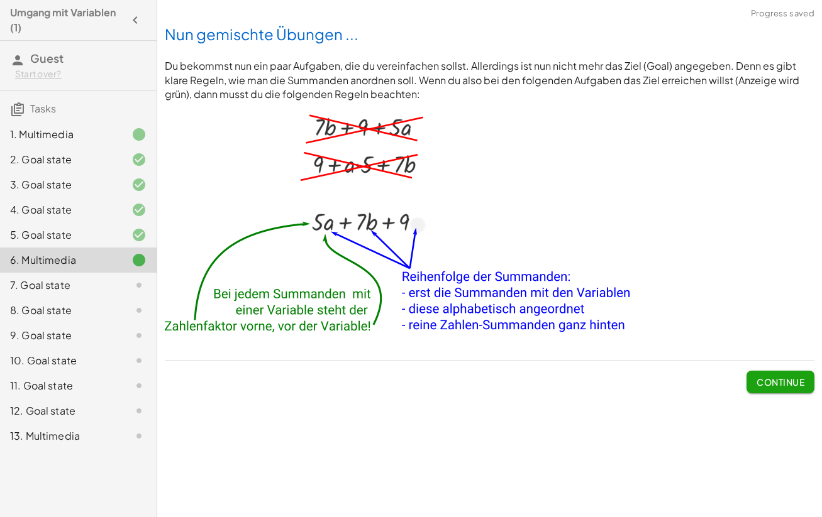
click at [772, 373] on button "Continue" at bounding box center [780, 382] width 68 height 23
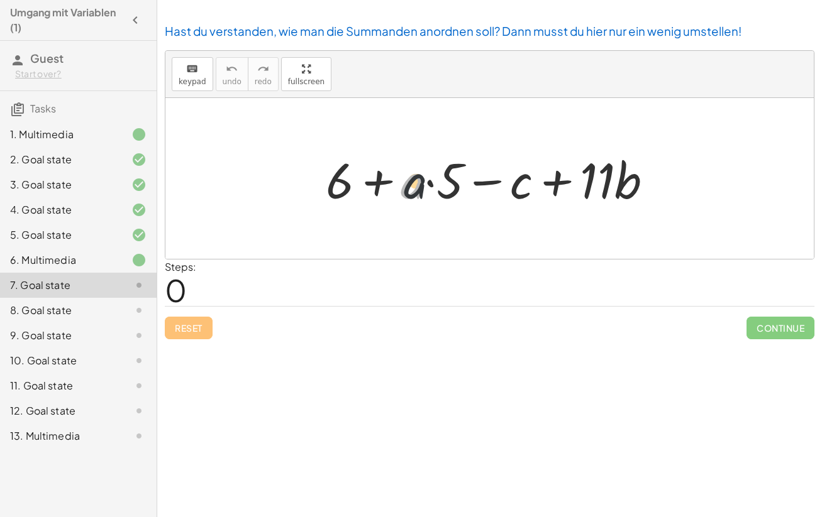
drag, startPoint x: 412, startPoint y: 186, endPoint x: 446, endPoint y: 186, distance: 34.6
click at [446, 186] on div at bounding box center [494, 178] width 350 height 65
drag, startPoint x: 451, startPoint y: 189, endPoint x: 407, endPoint y: 189, distance: 44.0
click at [407, 189] on div at bounding box center [494, 178] width 350 height 65
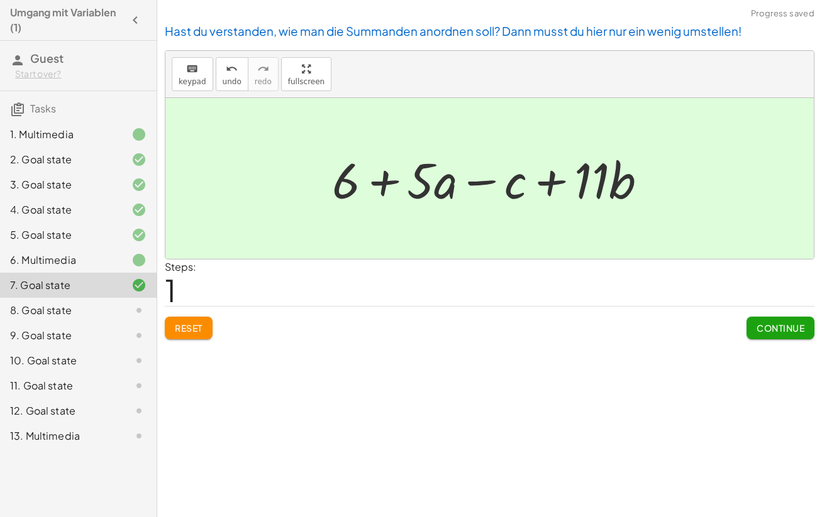
click at [759, 322] on span "Continue" at bounding box center [780, 327] width 48 height 11
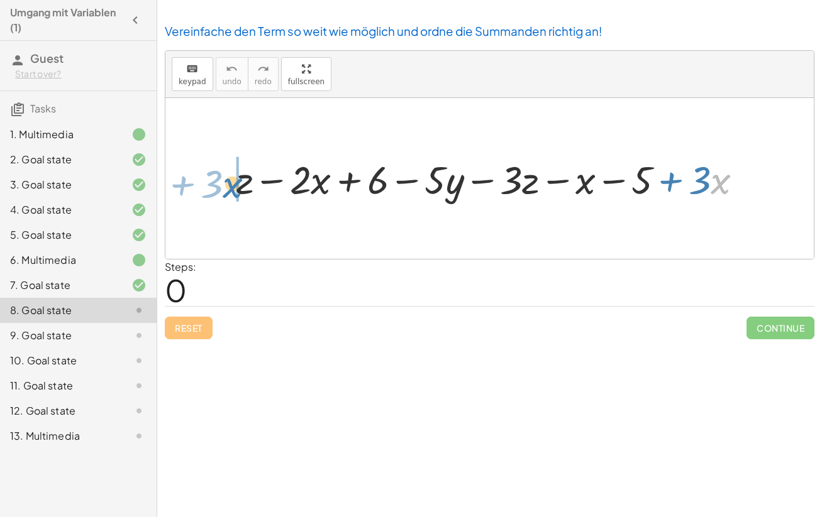
drag, startPoint x: 722, startPoint y: 177, endPoint x: 233, endPoint y: 182, distance: 489.7
click at [233, 182] on div at bounding box center [494, 178] width 528 height 51
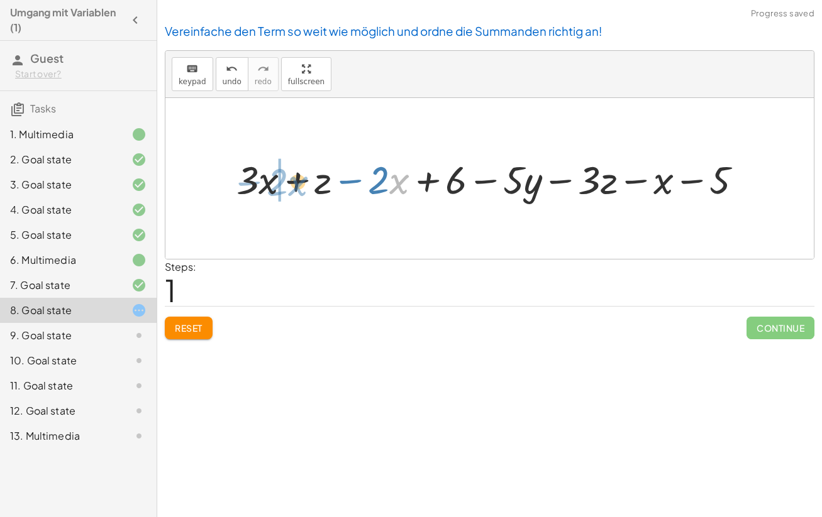
drag, startPoint x: 397, startPoint y: 184, endPoint x: 295, endPoint y: 185, distance: 102.5
click at [295, 185] on div at bounding box center [494, 178] width 528 height 51
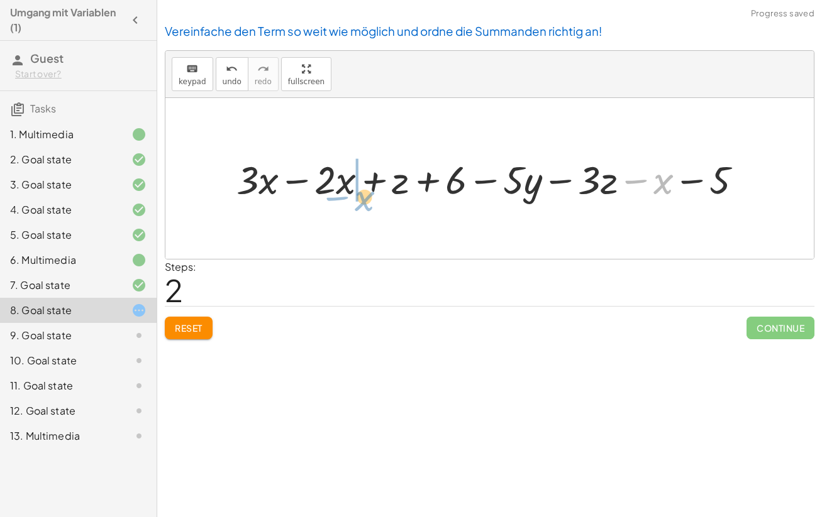
drag, startPoint x: 664, startPoint y: 179, endPoint x: 365, endPoint y: 196, distance: 300.3
click at [365, 196] on div at bounding box center [494, 178] width 528 height 51
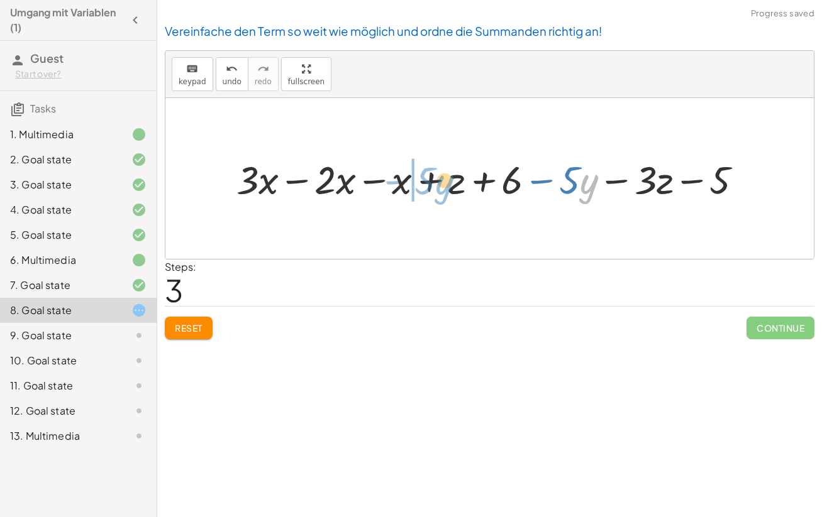
drag, startPoint x: 593, startPoint y: 185, endPoint x: 448, endPoint y: 185, distance: 144.6
click at [448, 185] on div at bounding box center [494, 178] width 528 height 51
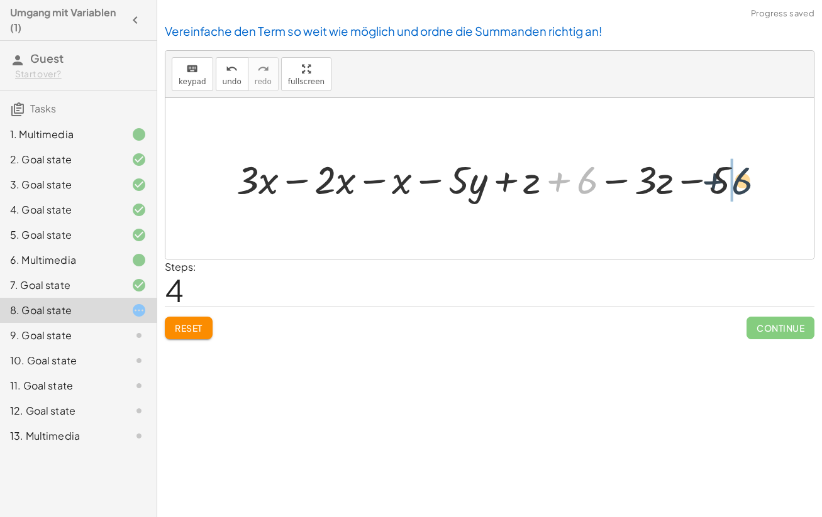
drag, startPoint x: 589, startPoint y: 182, endPoint x: 749, endPoint y: 182, distance: 160.3
click at [749, 182] on div at bounding box center [494, 178] width 528 height 51
click at [300, 182] on div at bounding box center [494, 178] width 528 height 51
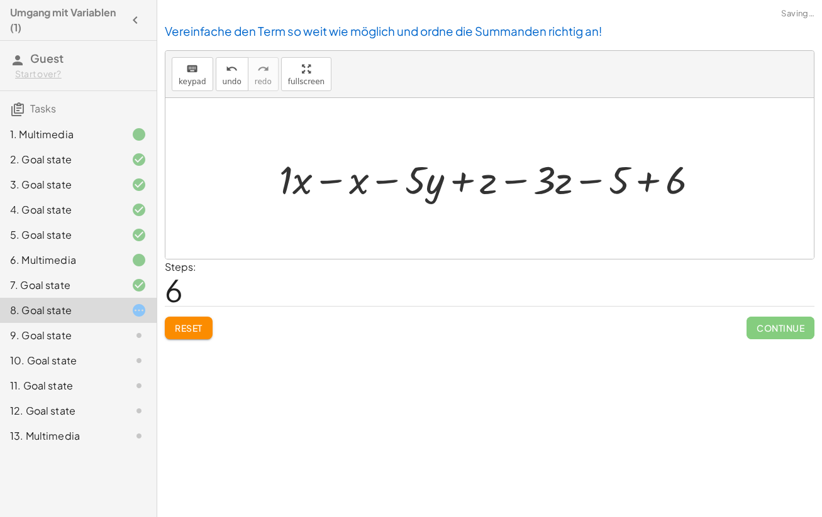
click at [329, 180] on div at bounding box center [494, 178] width 443 height 51
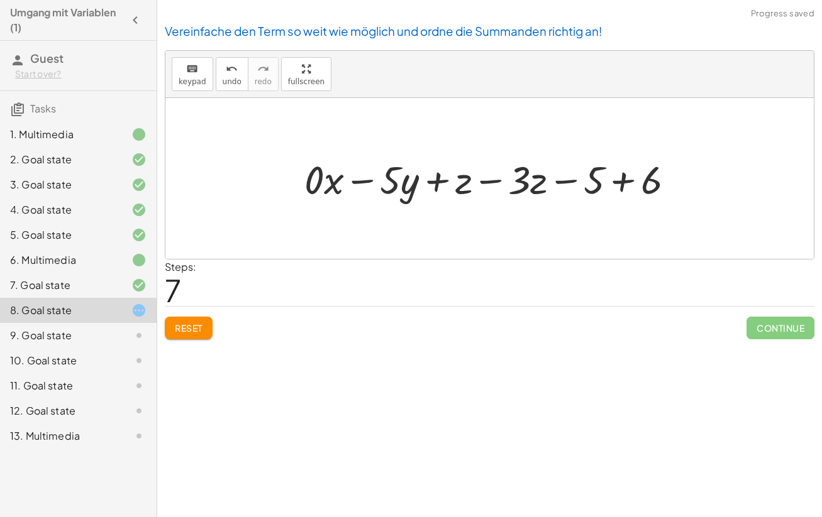
click at [492, 183] on div at bounding box center [494, 178] width 392 height 51
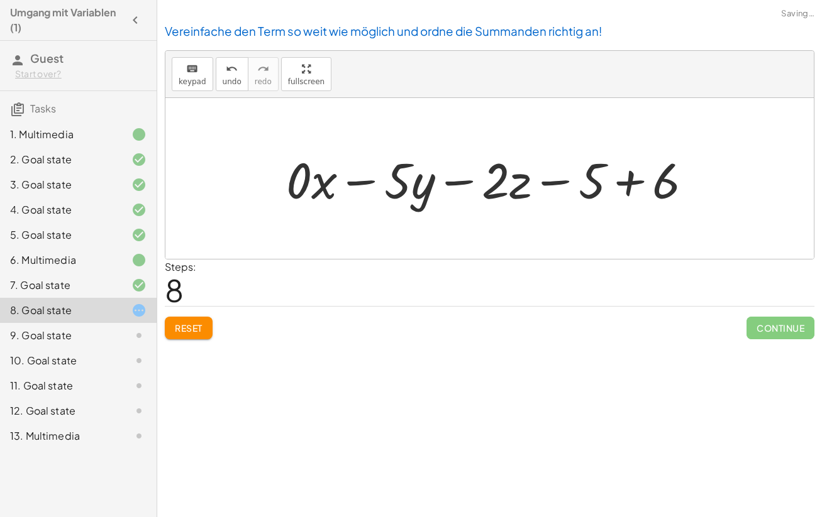
click at [629, 182] on div at bounding box center [494, 178] width 429 height 65
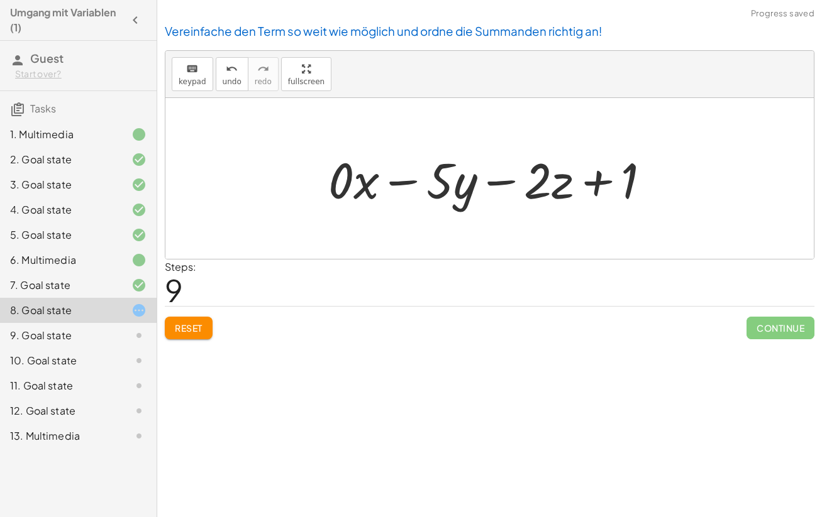
click at [361, 188] on div at bounding box center [494, 178] width 344 height 65
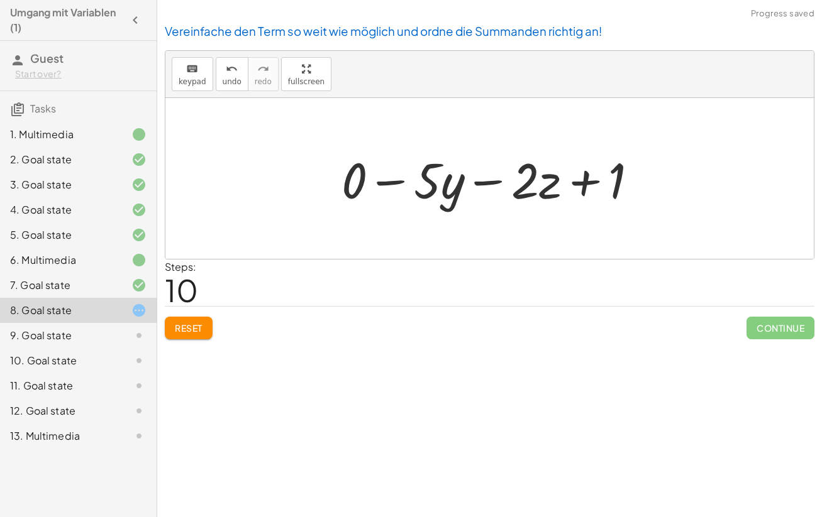
click at [354, 185] on div at bounding box center [494, 178] width 318 height 65
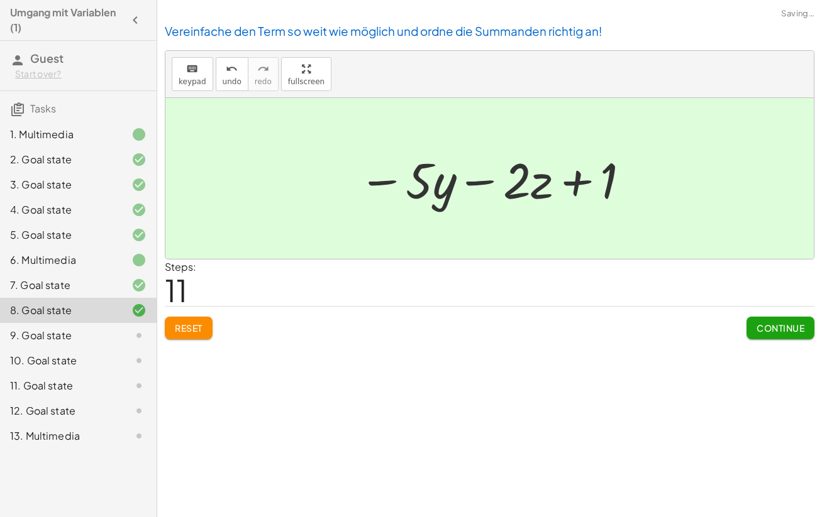
click at [764, 326] on span "Continue" at bounding box center [780, 327] width 48 height 11
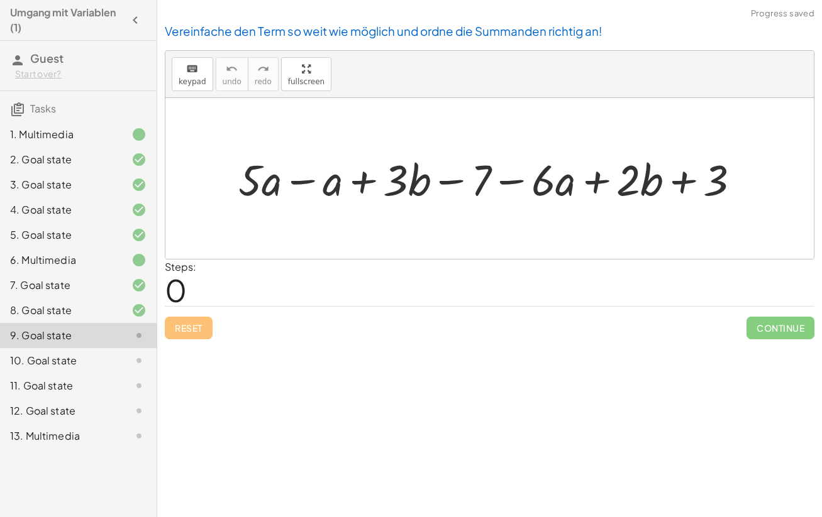
click at [302, 180] on div at bounding box center [494, 178] width 524 height 57
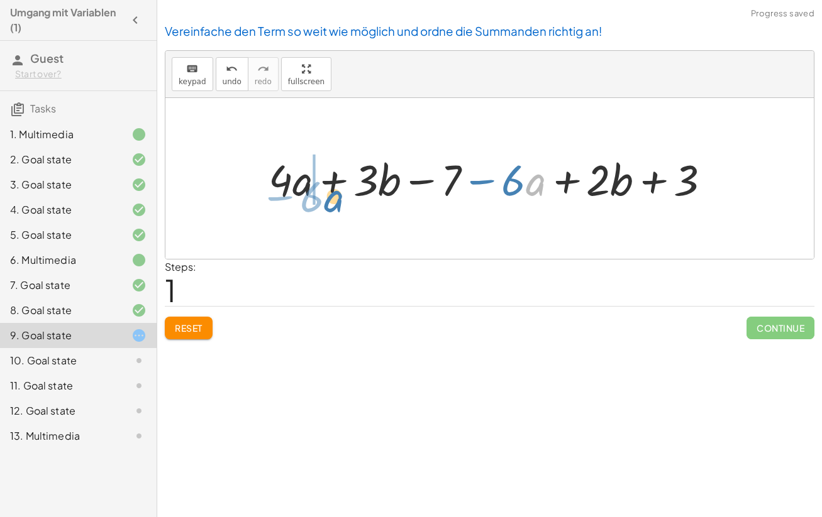
drag, startPoint x: 528, startPoint y: 191, endPoint x: 326, endPoint y: 207, distance: 202.5
click at [326, 207] on div "+ · 5 · a − a + · 3 · b − 7 − · 6 · a + · 2 · b + 3 · a − · 6 + · a + · 3 · b −…" at bounding box center [490, 178] width 480 height 63
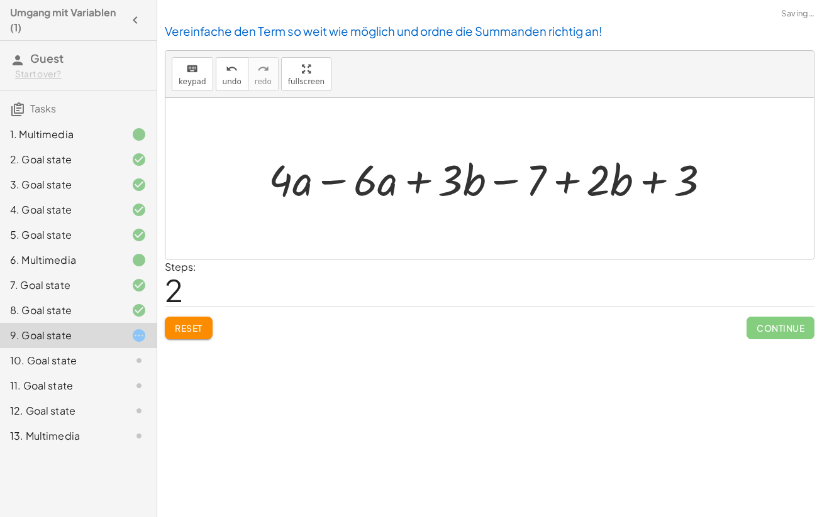
click at [329, 181] on div at bounding box center [494, 178] width 464 height 57
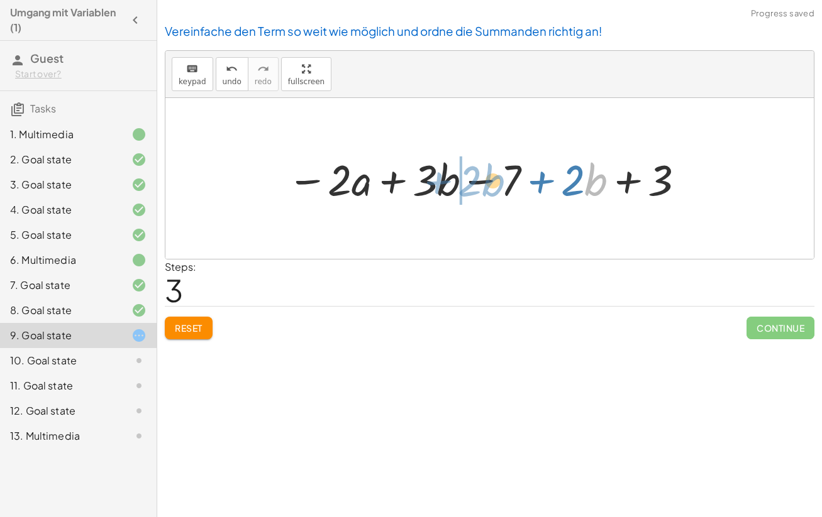
drag, startPoint x: 587, startPoint y: 188, endPoint x: 478, endPoint y: 189, distance: 108.1
click at [478, 189] on div at bounding box center [487, 178] width 412 height 57
click at [481, 180] on div at bounding box center [487, 178] width 412 height 57
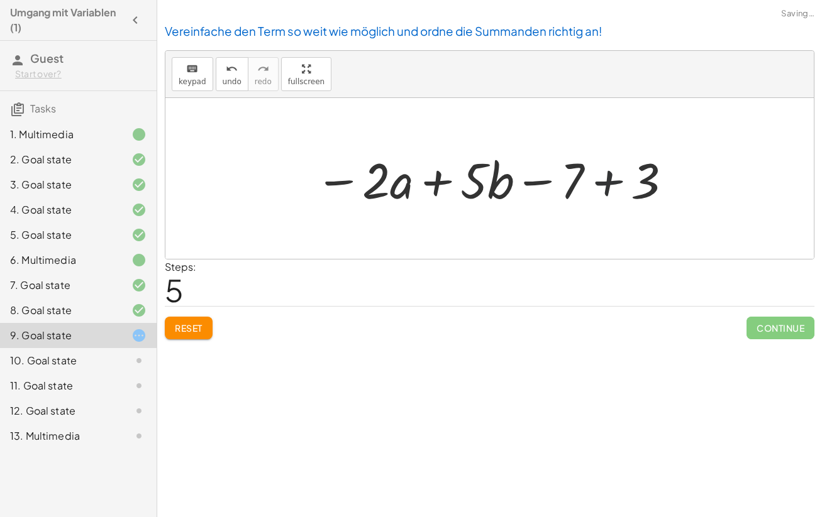
click at [614, 178] on div at bounding box center [494, 178] width 370 height 65
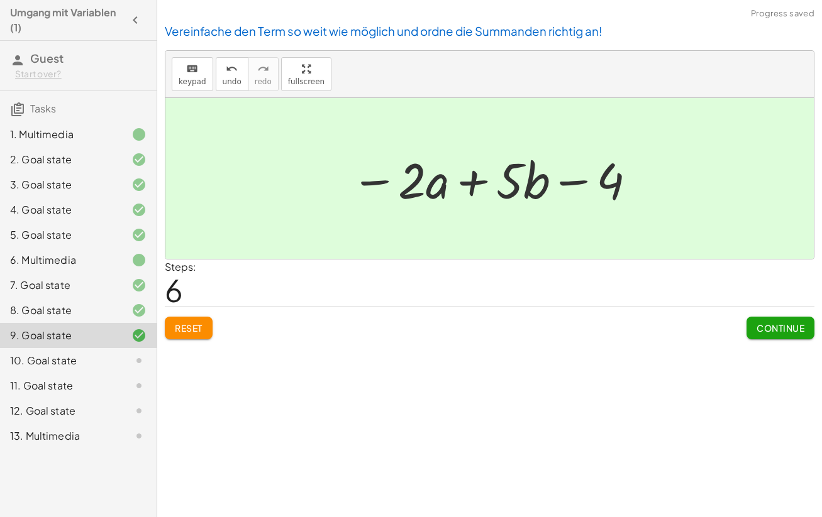
click at [763, 330] on span "Continue" at bounding box center [780, 327] width 48 height 11
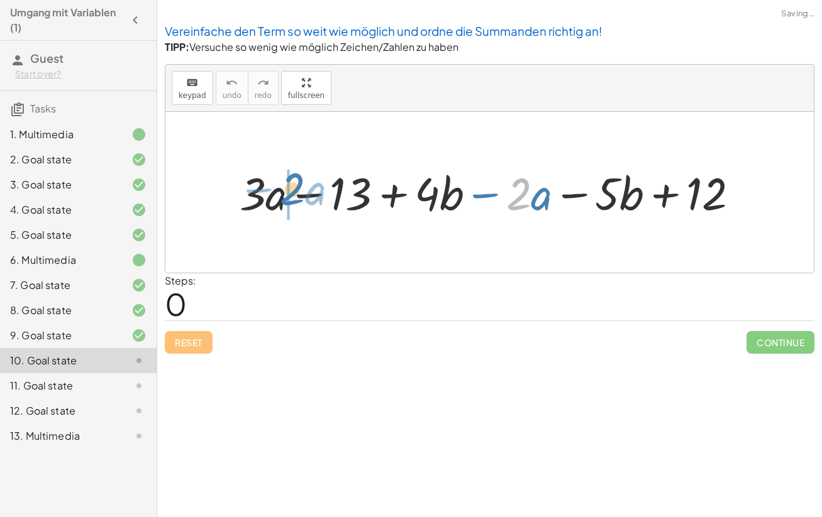
drag, startPoint x: 519, startPoint y: 201, endPoint x: 292, endPoint y: 196, distance: 227.0
click at [292, 196] on div at bounding box center [494, 192] width 522 height 59
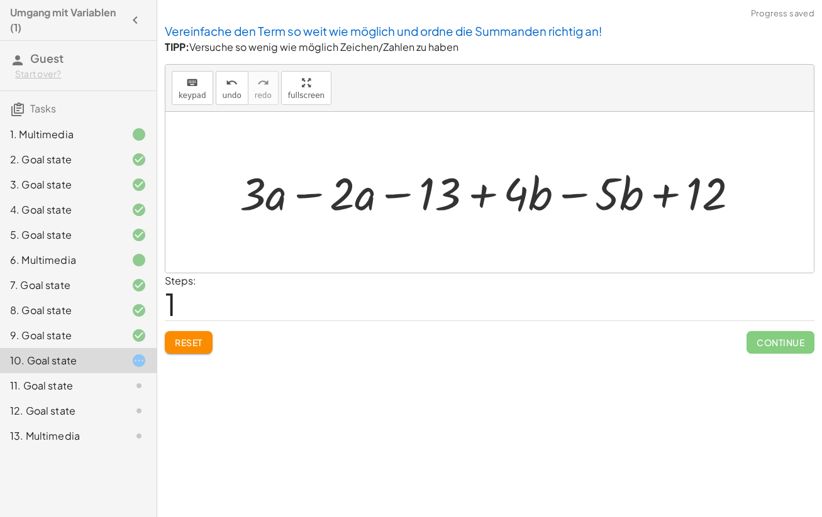
click at [285, 196] on div at bounding box center [494, 192] width 522 height 59
click at [303, 196] on div at bounding box center [494, 192] width 522 height 59
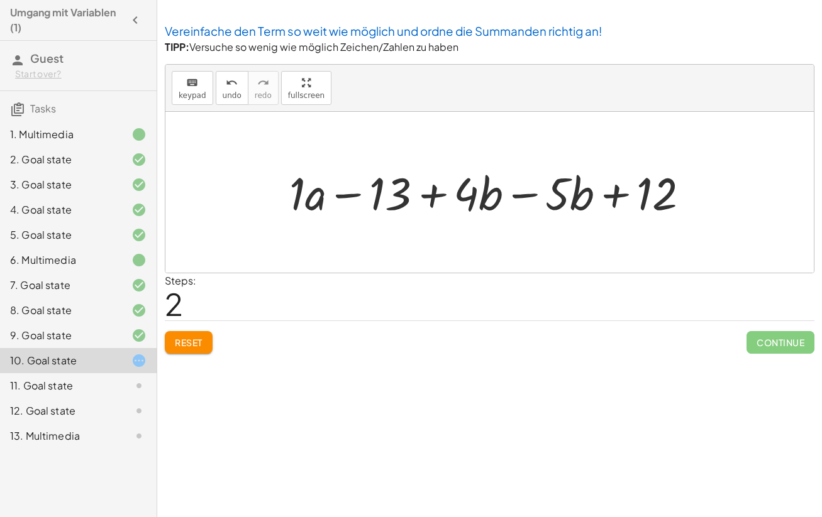
click at [517, 197] on div at bounding box center [494, 192] width 422 height 59
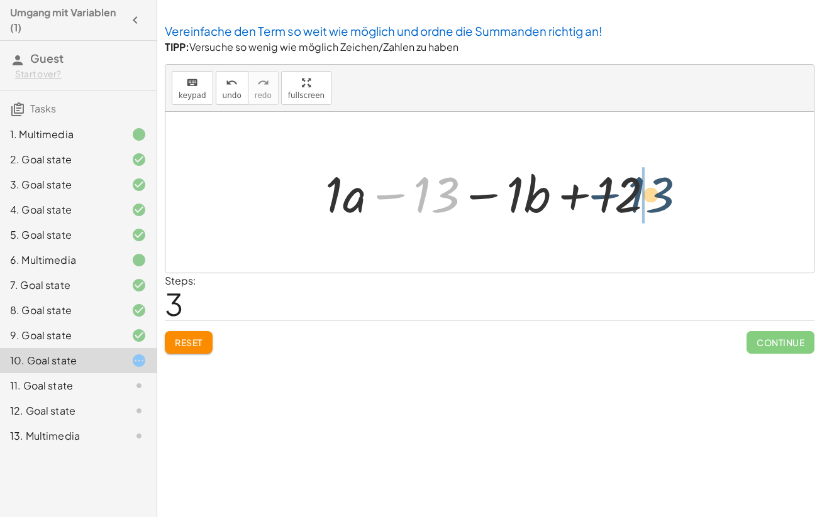
drag, startPoint x: 439, startPoint y: 196, endPoint x: 654, endPoint y: 196, distance: 215.0
click at [654, 196] on div at bounding box center [494, 192] width 351 height 65
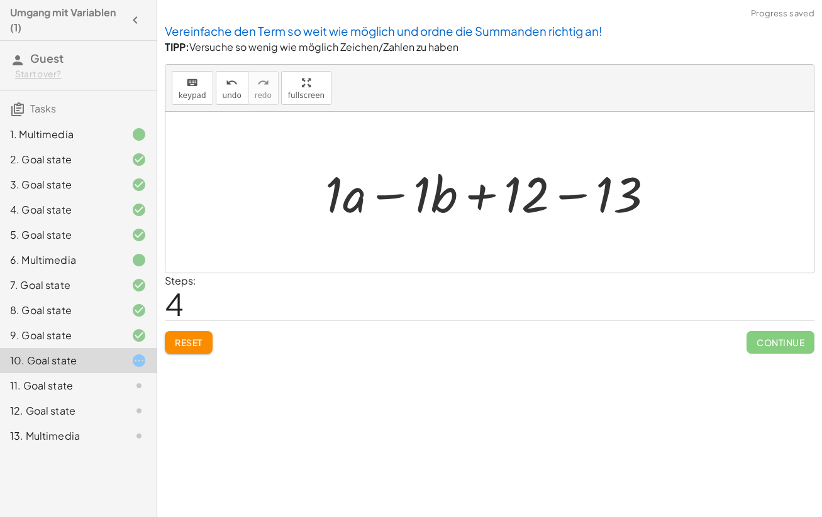
click at [575, 196] on div at bounding box center [494, 192] width 351 height 65
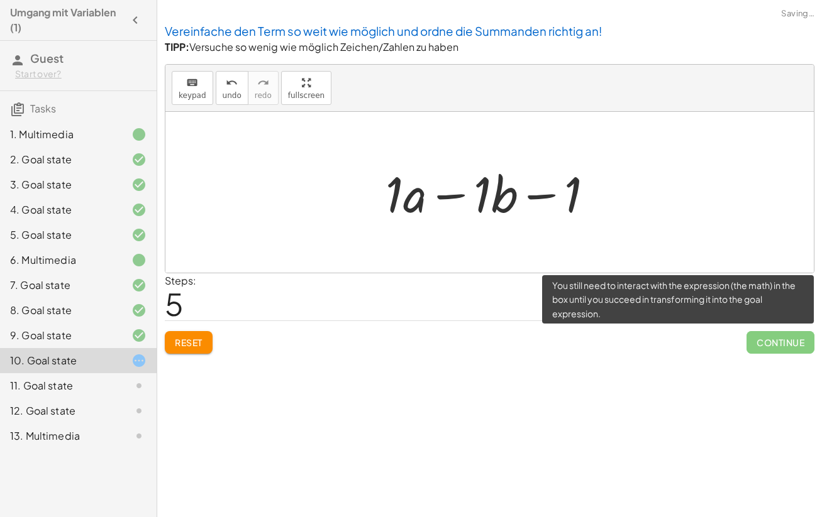
click at [786, 343] on span "Continue" at bounding box center [780, 342] width 68 height 23
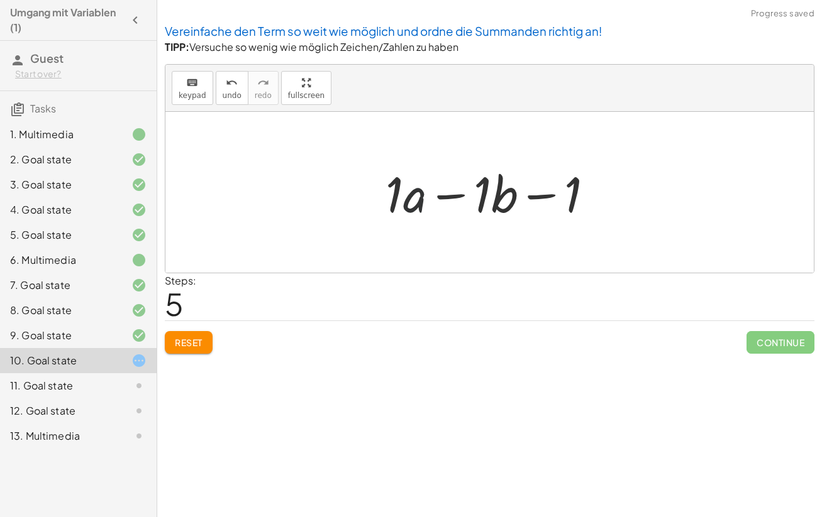
click at [407, 201] on div at bounding box center [494, 192] width 231 height 65
click at [484, 196] on div at bounding box center [493, 192] width 213 height 65
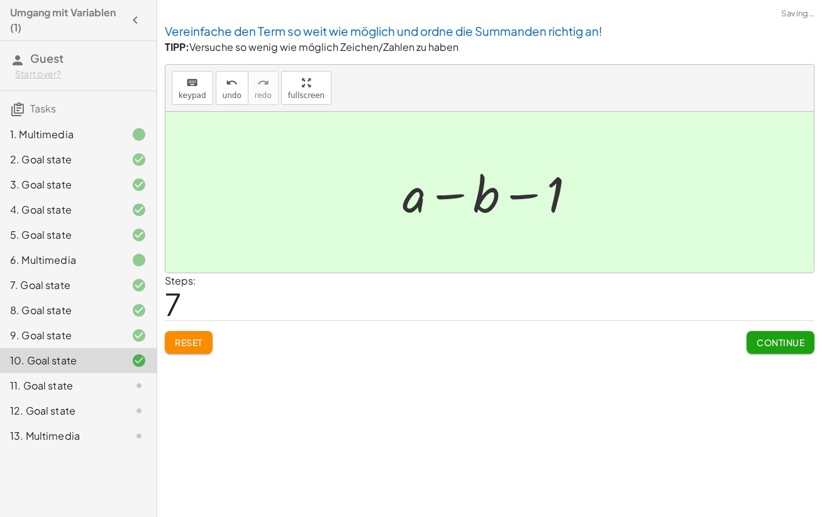
click at [778, 335] on button "Continue" at bounding box center [780, 342] width 68 height 23
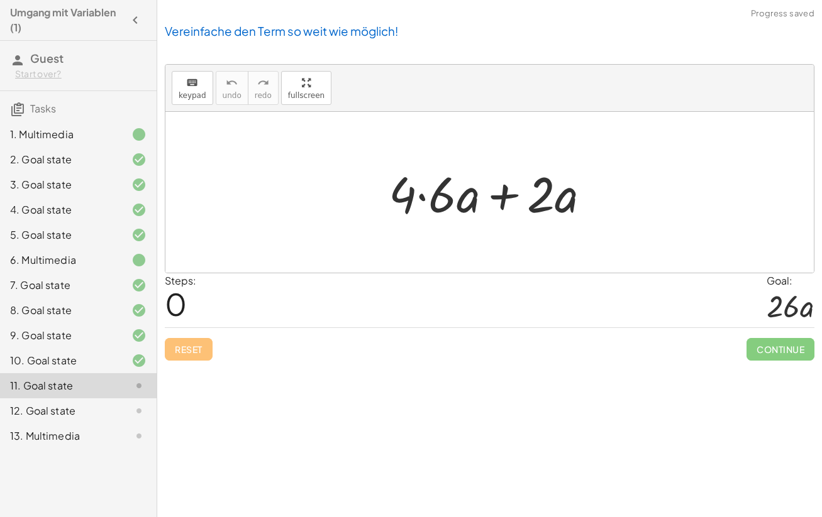
click at [424, 197] on div at bounding box center [494, 192] width 224 height 65
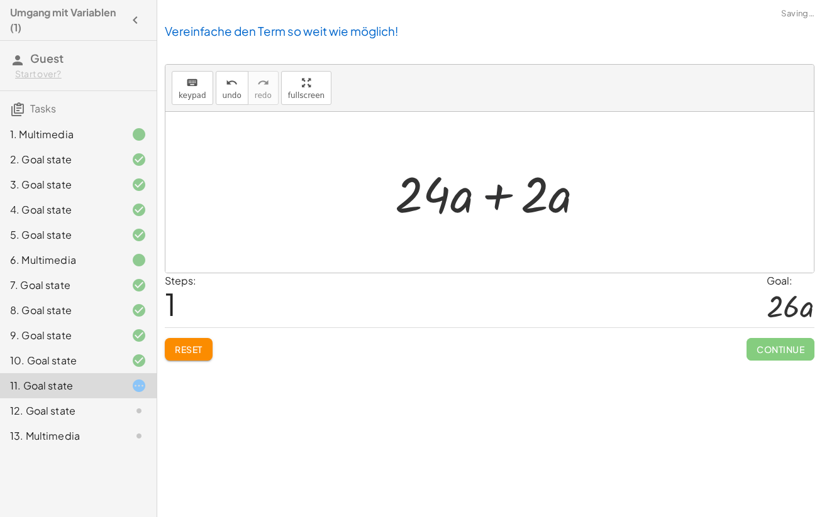
click at [502, 194] on div at bounding box center [495, 192] width 212 height 65
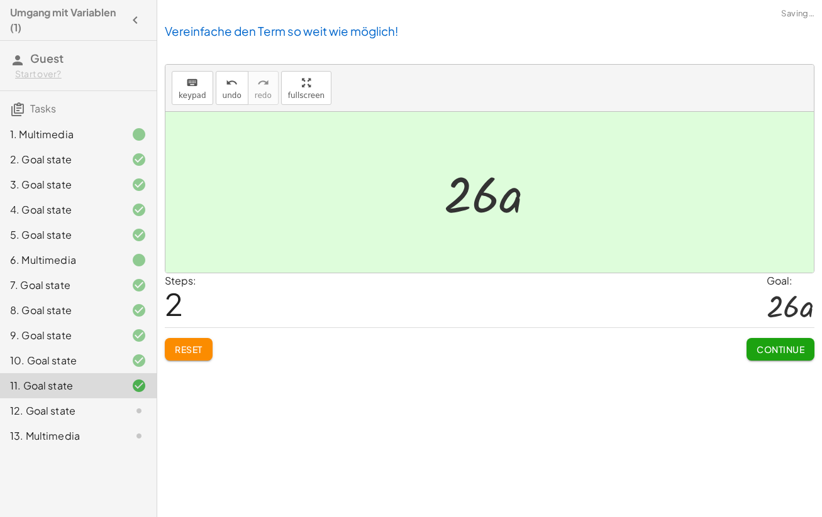
click at [773, 347] on span "Continue" at bounding box center [780, 349] width 48 height 11
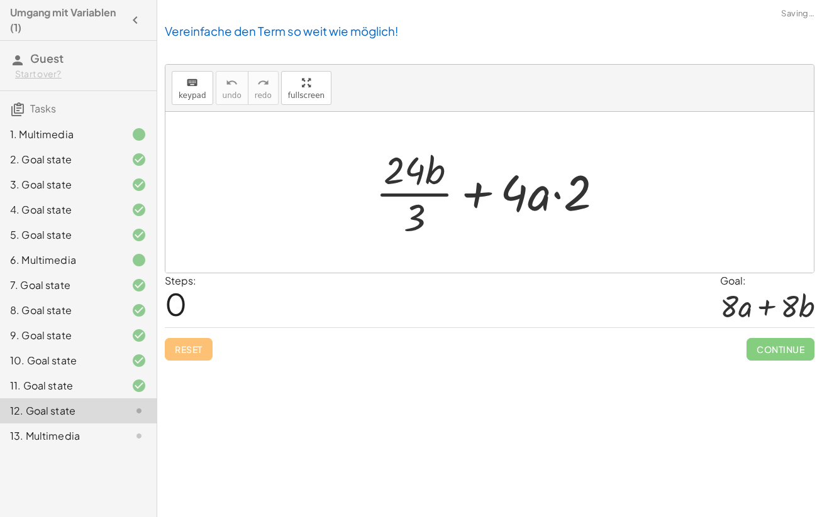
click at [404, 168] on div at bounding box center [494, 192] width 250 height 97
click at [404, 196] on div at bounding box center [494, 192] width 250 height 97
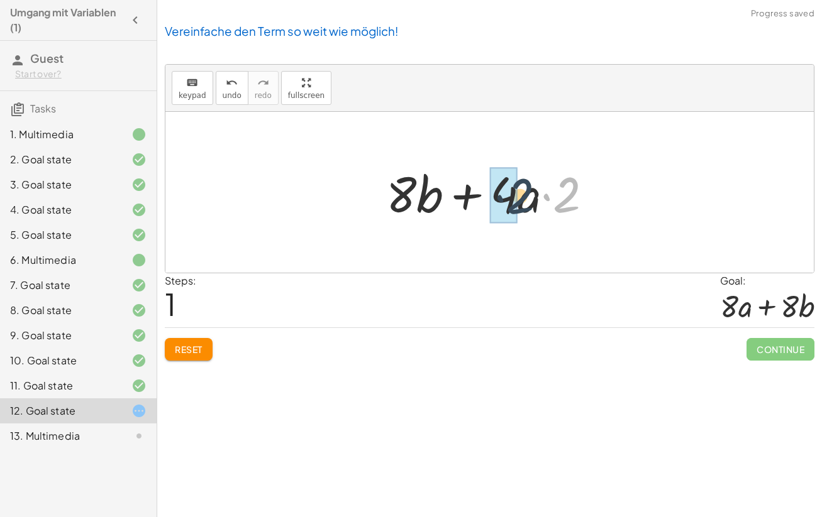
drag, startPoint x: 565, startPoint y: 195, endPoint x: 519, endPoint y: 196, distance: 46.5
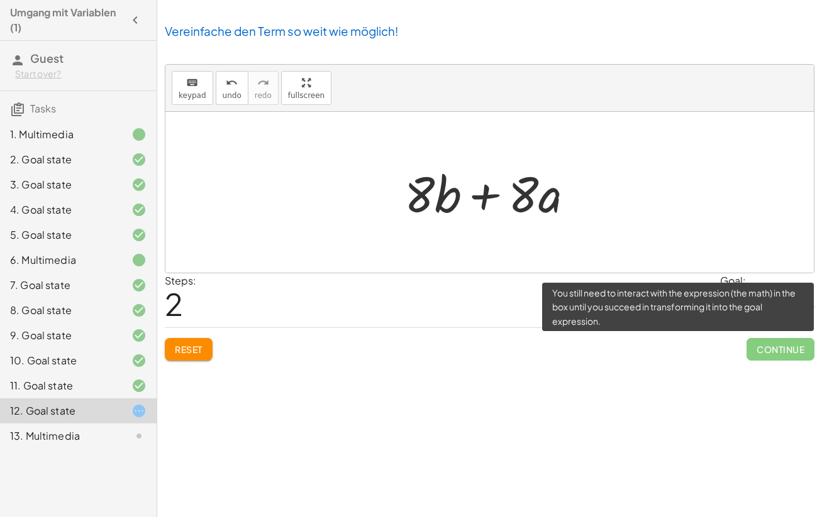
click at [776, 356] on span "Continue" at bounding box center [780, 349] width 68 height 23
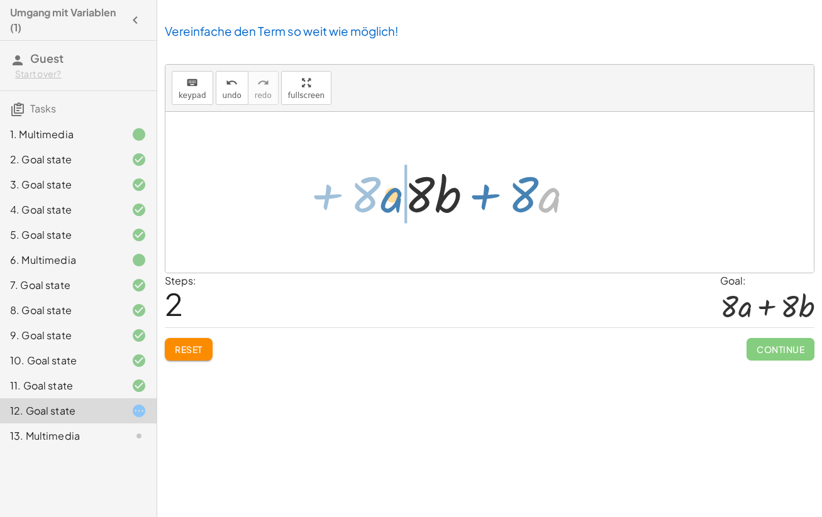
drag, startPoint x: 543, startPoint y: 202, endPoint x: 376, endPoint y: 203, distance: 166.6
click at [376, 203] on div "+ · 24 · b · 3 + · 4 · a · 2 + · 8 · b + · 4 · a · 2 · a + · 8 + · · b + · · a …" at bounding box center [489, 192] width 648 height 161
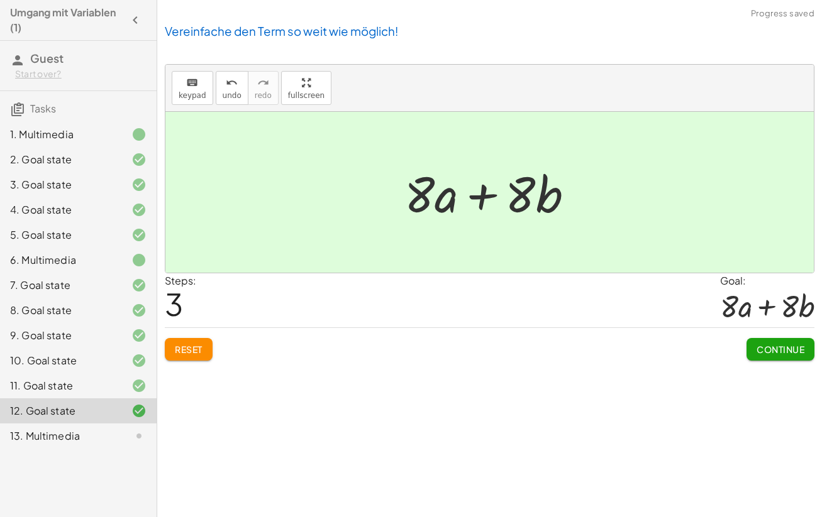
click at [759, 346] on span "Continue" at bounding box center [780, 349] width 48 height 11
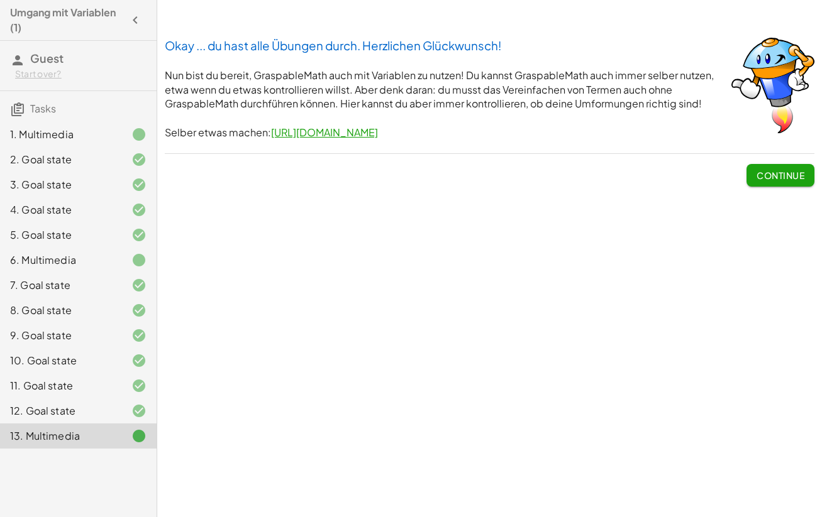
click at [774, 173] on span "Continue" at bounding box center [780, 175] width 48 height 11
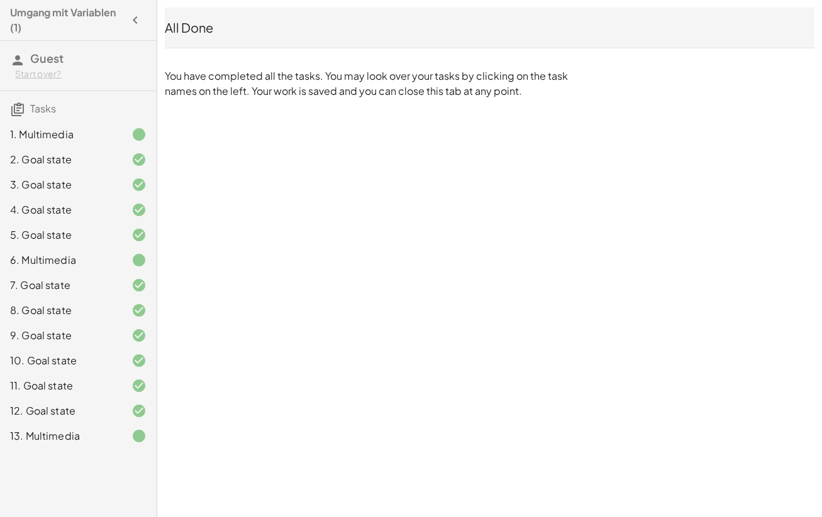
click at [135, 20] on icon "button" at bounding box center [135, 20] width 15 height 15
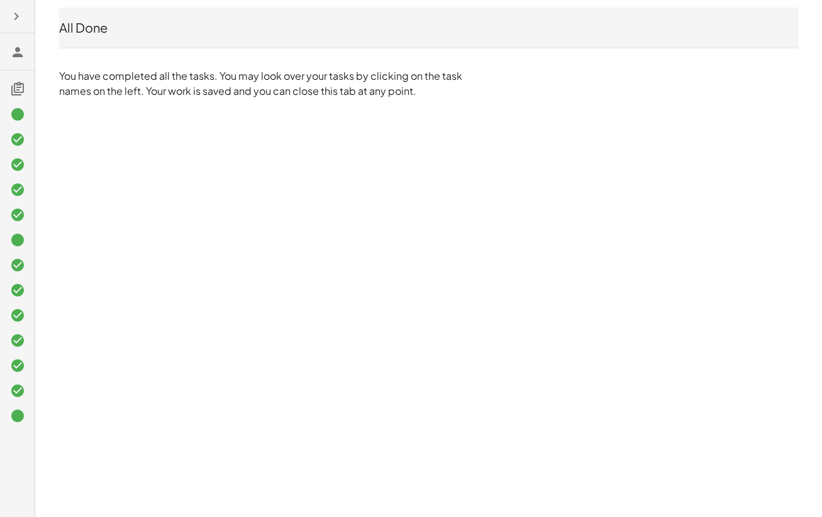
click at [18, 14] on icon "button" at bounding box center [16, 16] width 15 height 15
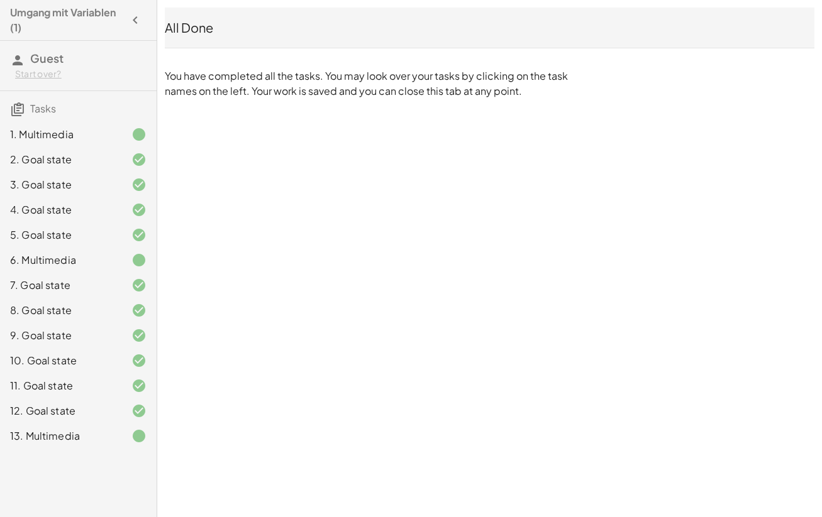
click at [62, 13] on h4 "Umgang mit Variablen (1)" at bounding box center [67, 20] width 114 height 30
click at [43, 75] on div "Start over?" at bounding box center [80, 74] width 131 height 13
click at [51, 102] on div "Yes, start from scratch!" at bounding box center [80, 99] width 111 height 15
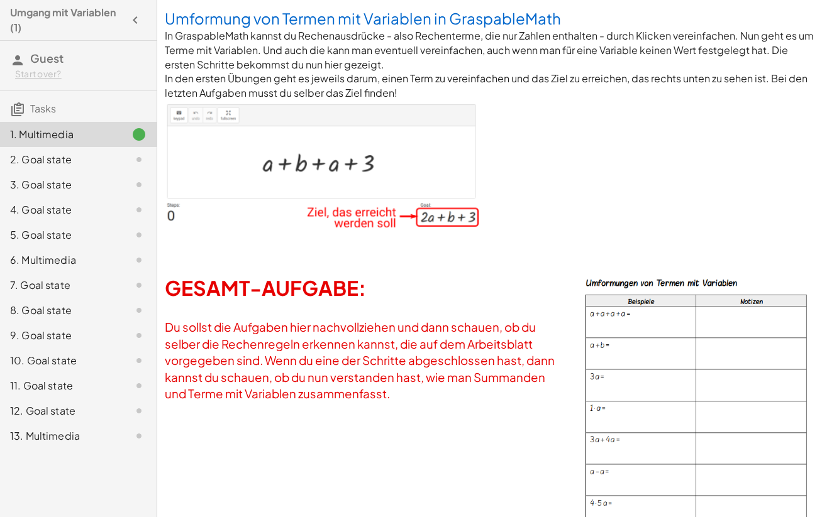
click at [345, 150] on img at bounding box center [322, 164] width 314 height 127
click at [284, 161] on img at bounding box center [322, 164] width 314 height 127
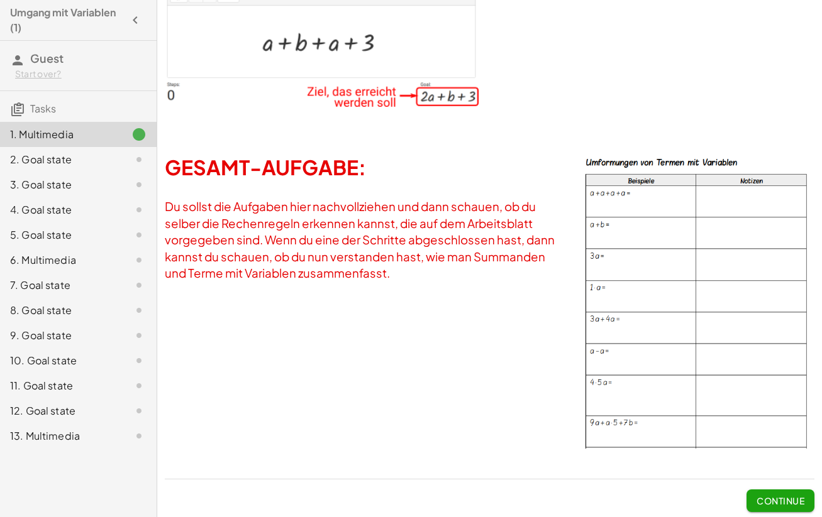
scroll to position [119, 0]
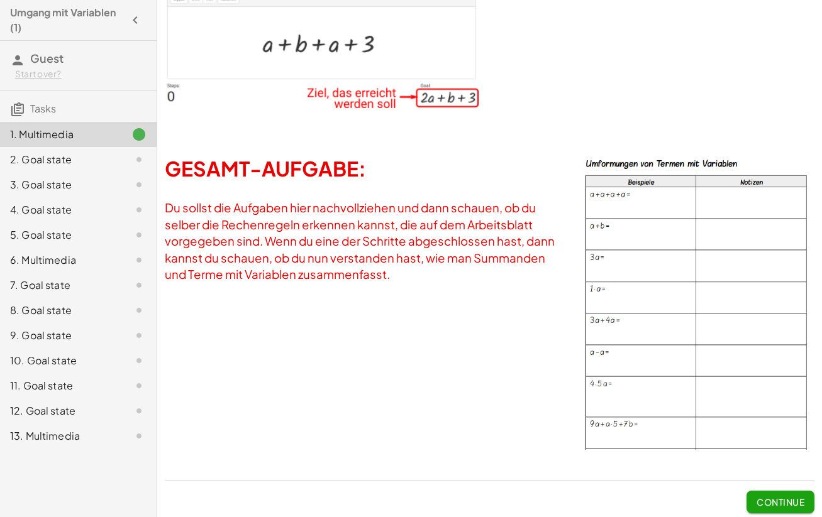
click at [778, 491] on button "Continue" at bounding box center [780, 502] width 68 height 23
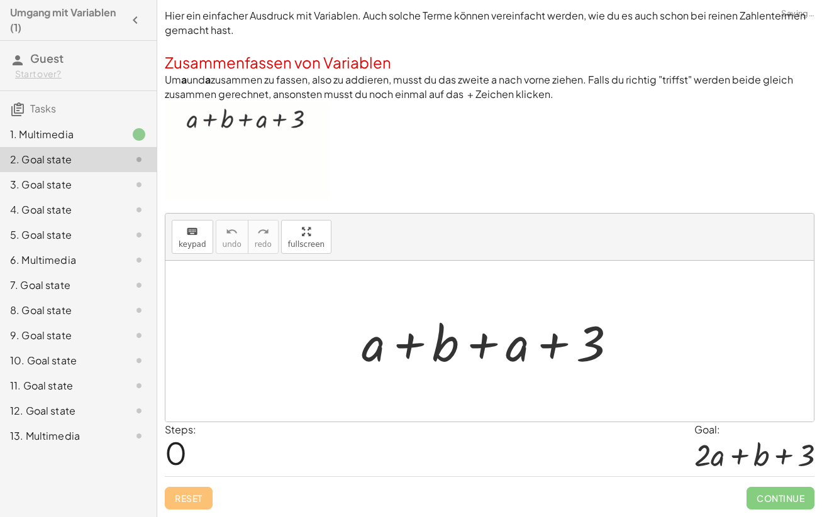
scroll to position [0, 0]
